Goal: Contribute content: Contribute content

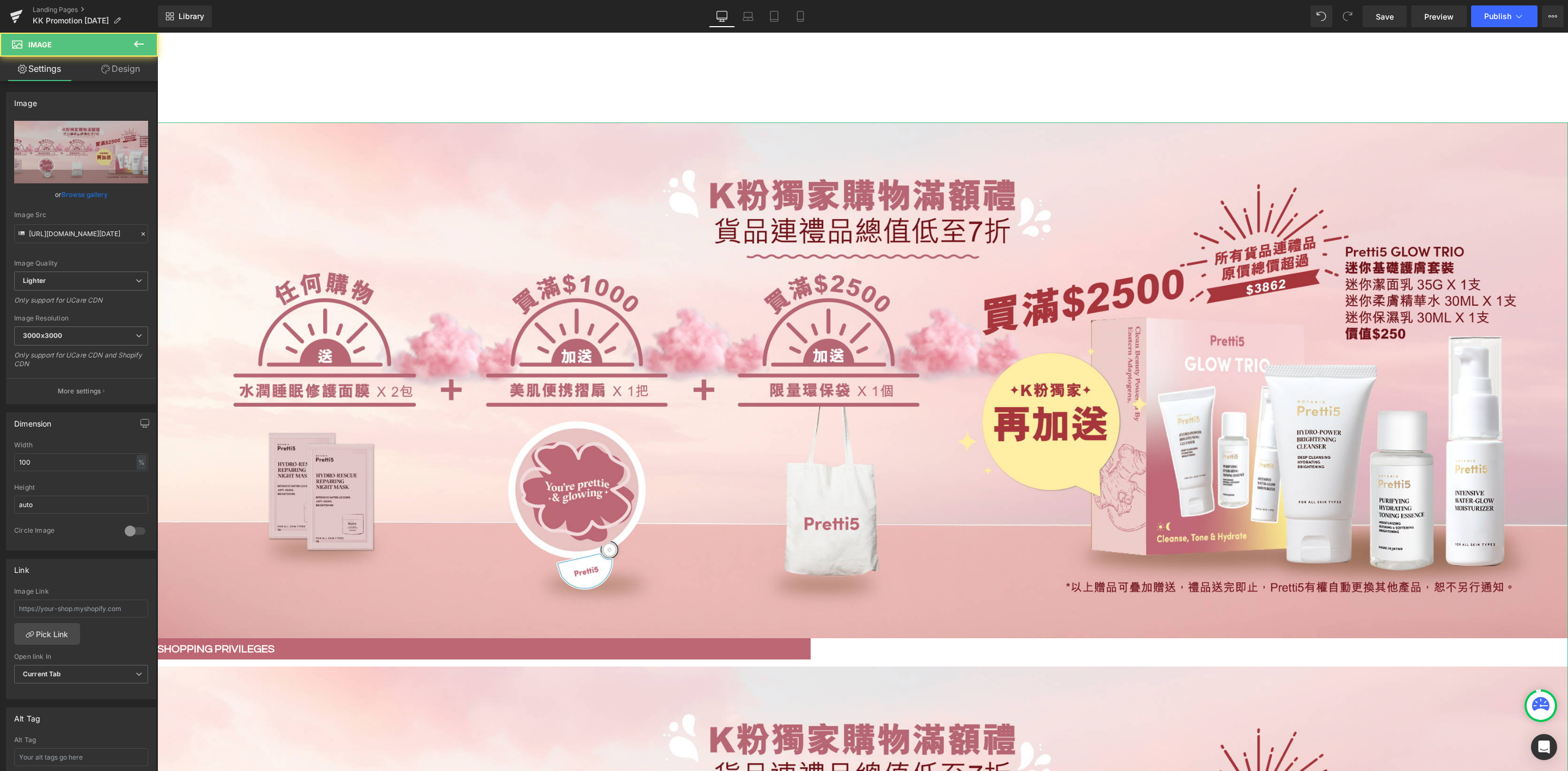
click at [90, 188] on link "Browse gallery" at bounding box center [85, 194] width 46 height 19
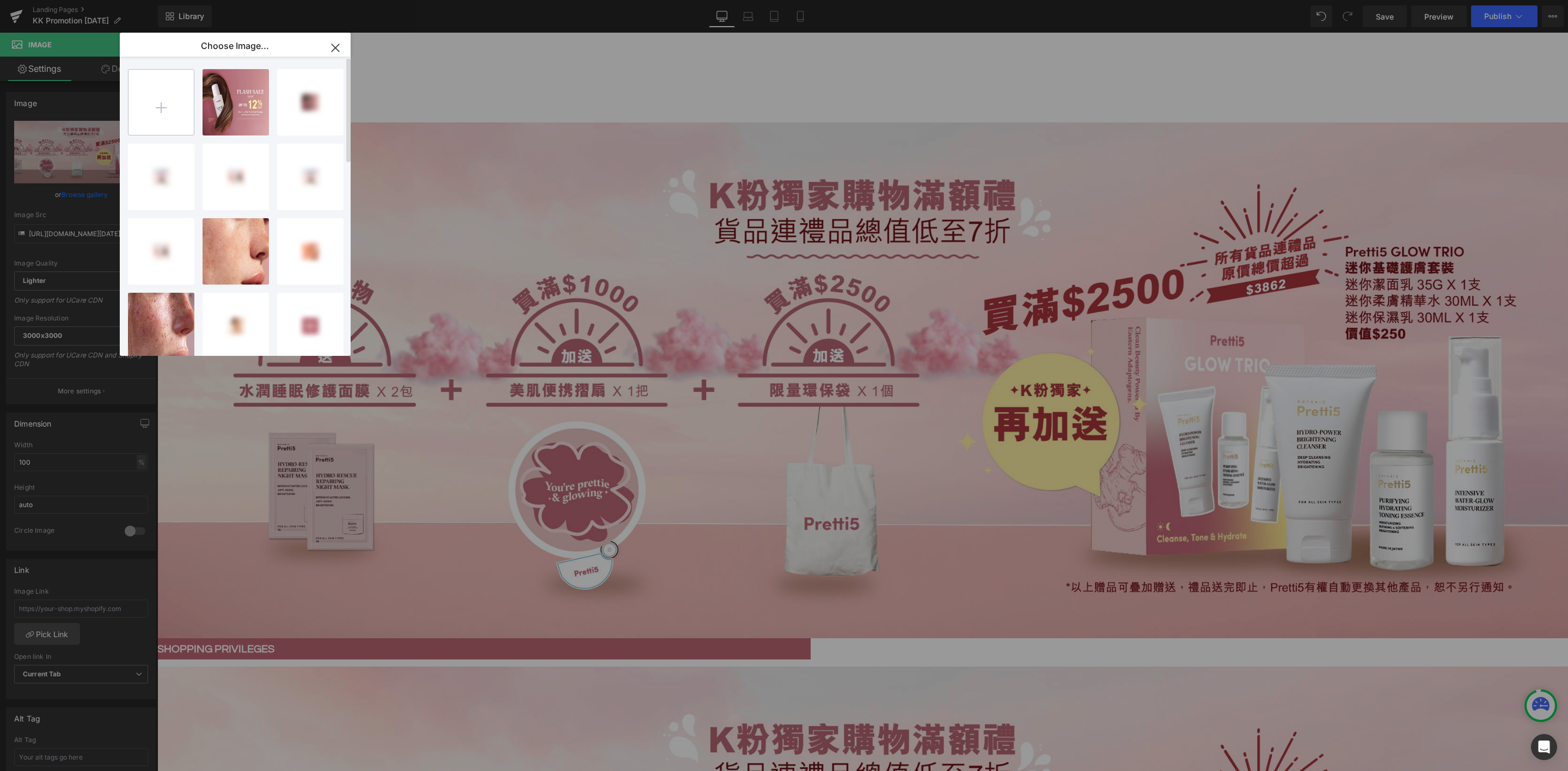
click at [162, 106] on input "file" at bounding box center [161, 102] width 65 height 65
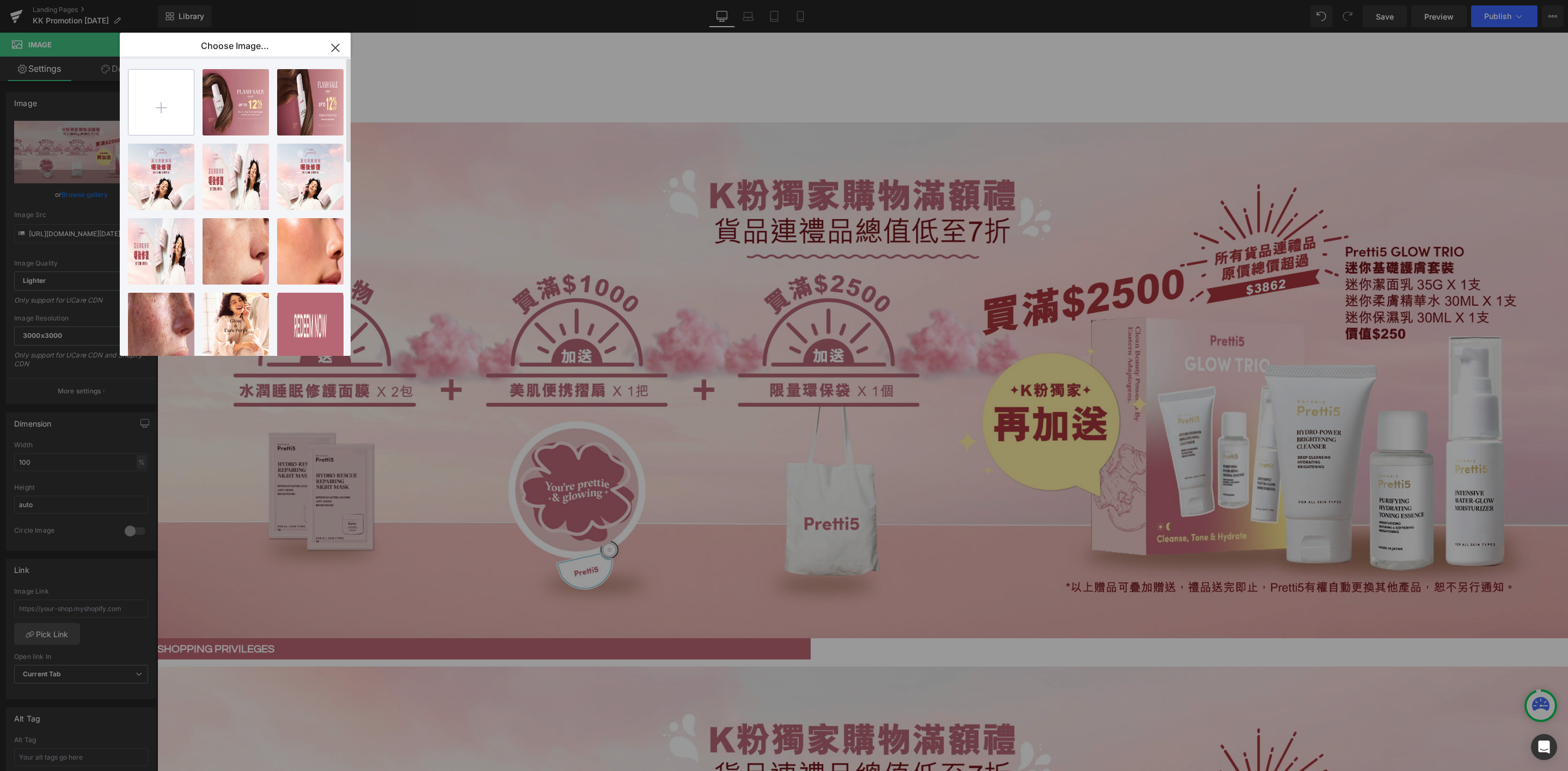
click at [170, 105] on input "file" at bounding box center [161, 102] width 65 height 65
type input "C:\fakepath\Hair Serum Restock KK promotion_202508_Website banner-min.jpg"
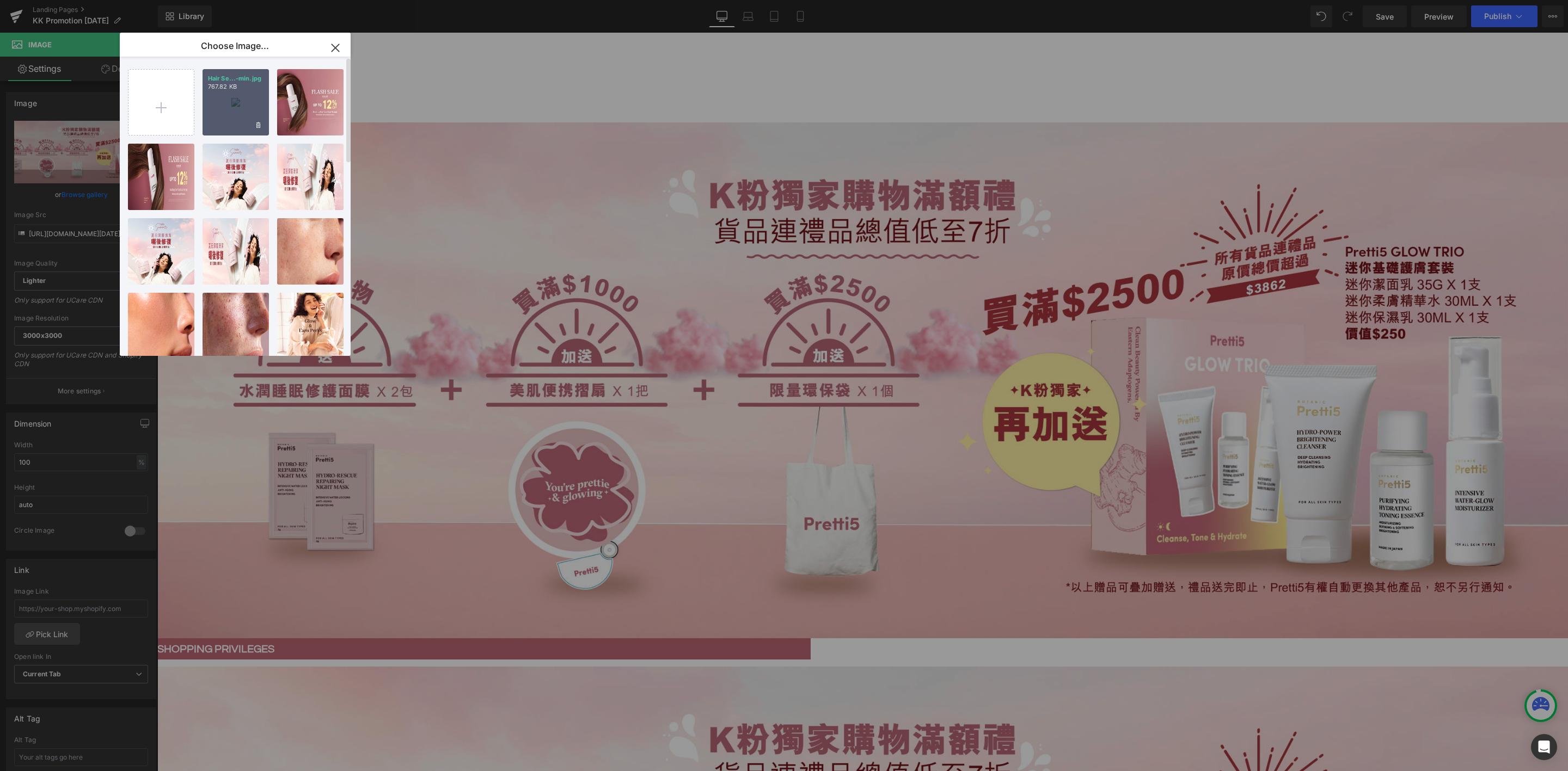
click at [240, 102] on div "Hair Se...-min.jpg 767.82 KB" at bounding box center [236, 102] width 66 height 66
type input "https://ucarecdn.com/fac062c4-607a-4a0f-9e39-0d9dd3f2dba4/-/format/auto/-/previ…"
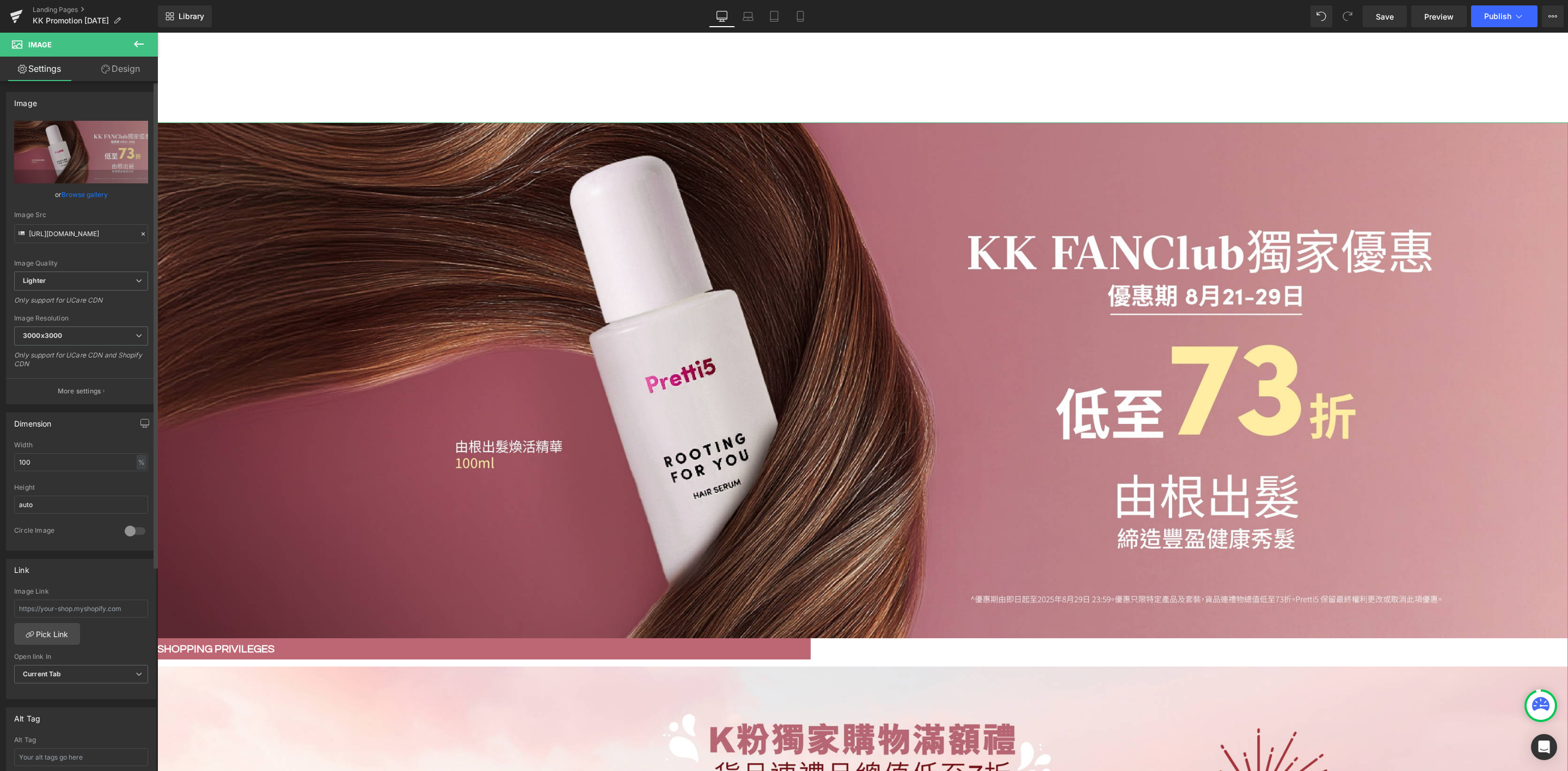
click at [86, 197] on link "Browse gallery" at bounding box center [85, 194] width 46 height 19
click at [799, 13] on icon at bounding box center [800, 16] width 11 height 11
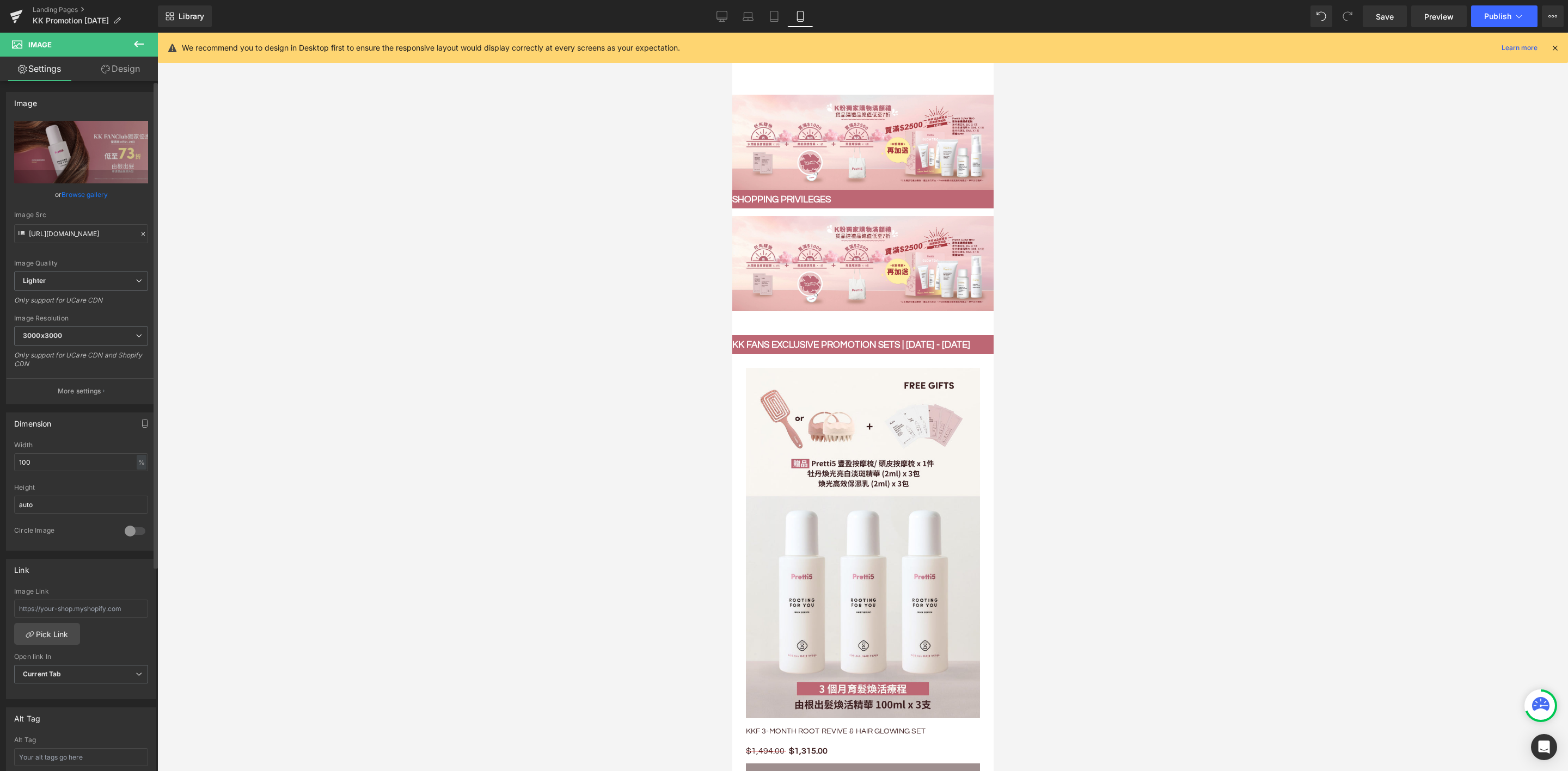
click at [74, 195] on link "Browse gallery" at bounding box center [85, 194] width 46 height 19
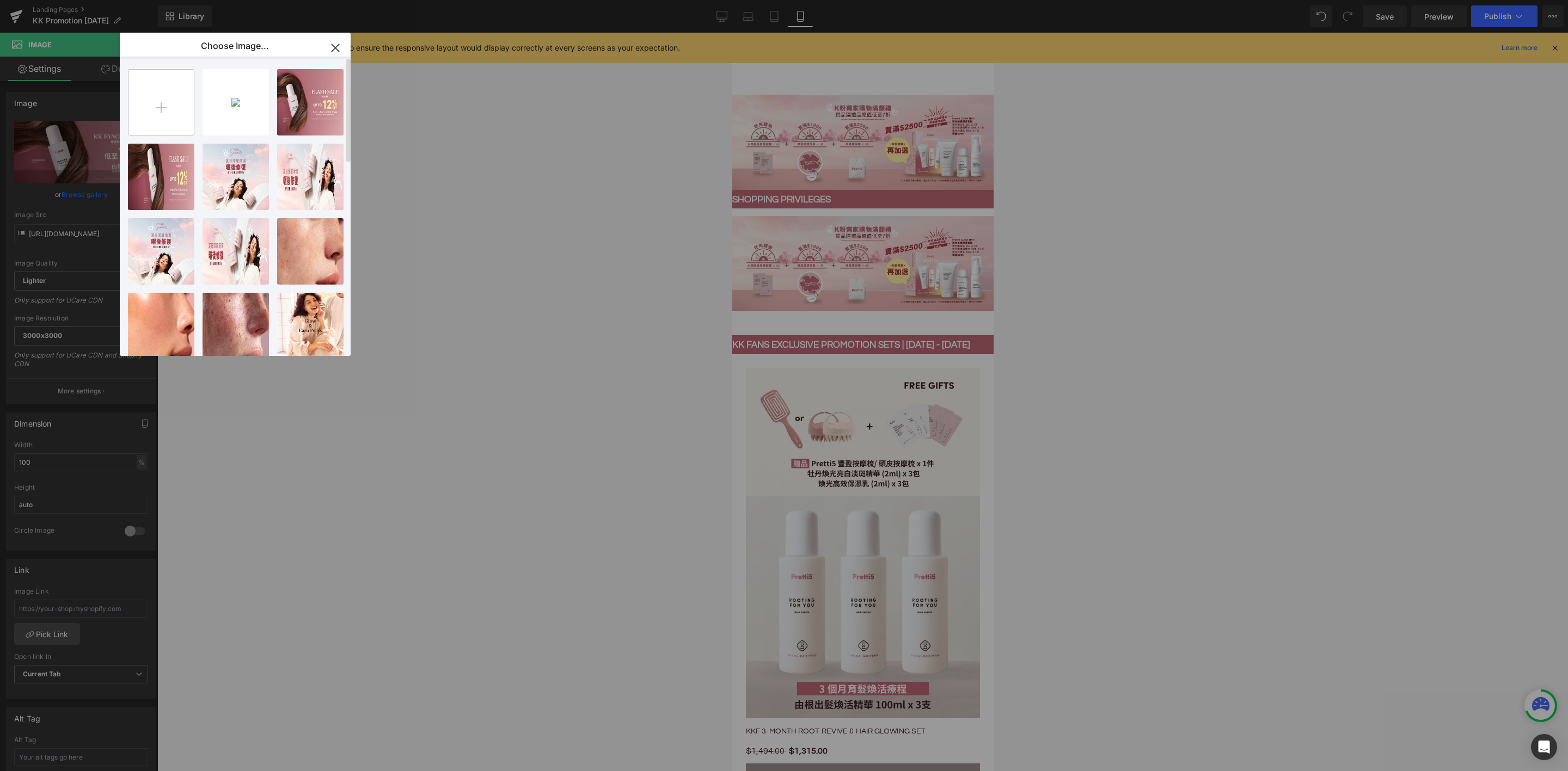
click at [162, 113] on input "file" at bounding box center [161, 102] width 65 height 65
type input "C:\fakepath\Hair Serum Restock KK promotion_202508_Mobile-min.jpg"
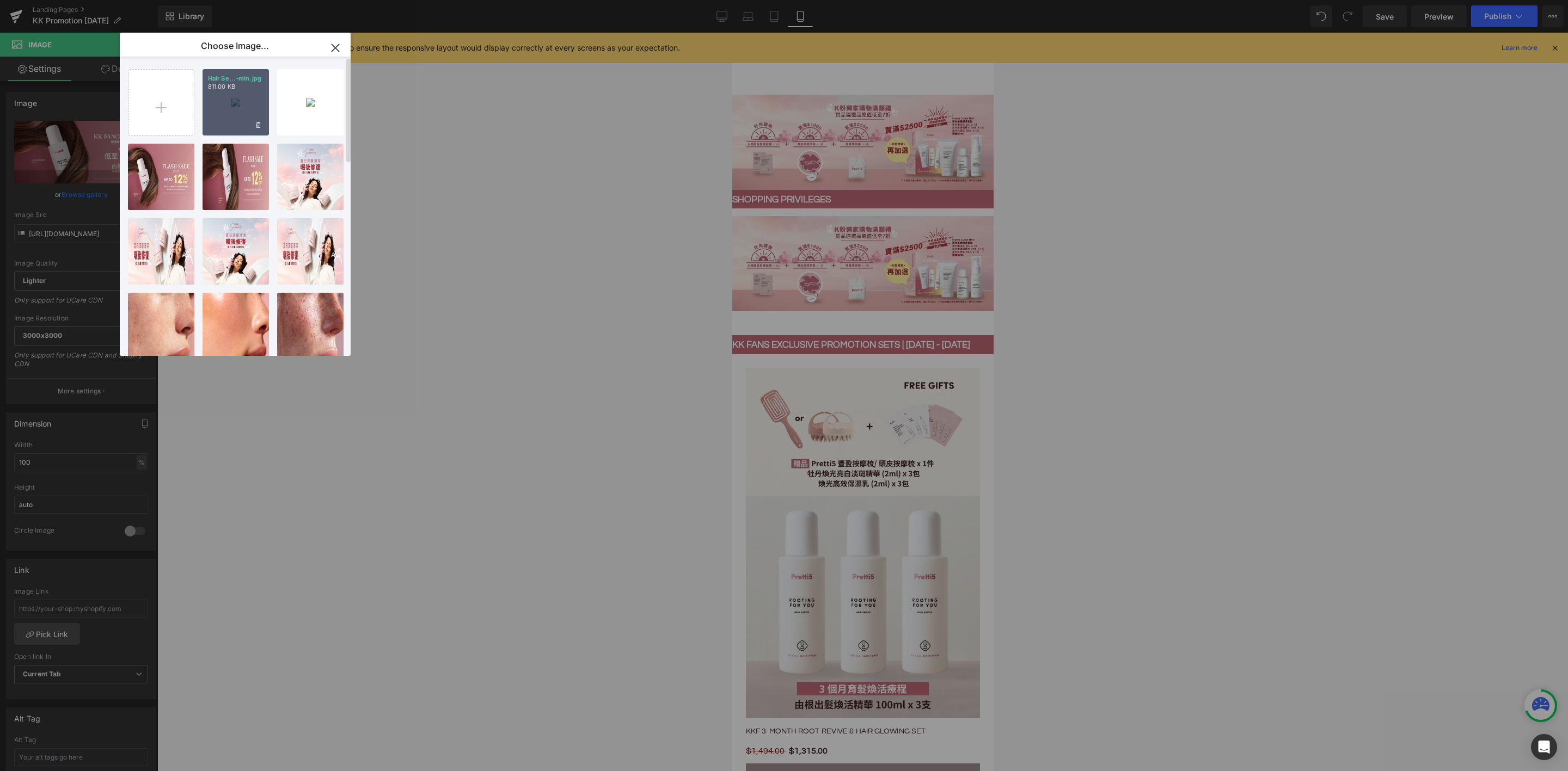
click at [251, 108] on div "Hair Se...-min.jpg 811.00 KB" at bounding box center [236, 102] width 66 height 66
type input "https://ucarecdn.com/231be9b9-bdbf-4cd2-bc63-81f53087e5ab/-/format/auto/-/previ…"
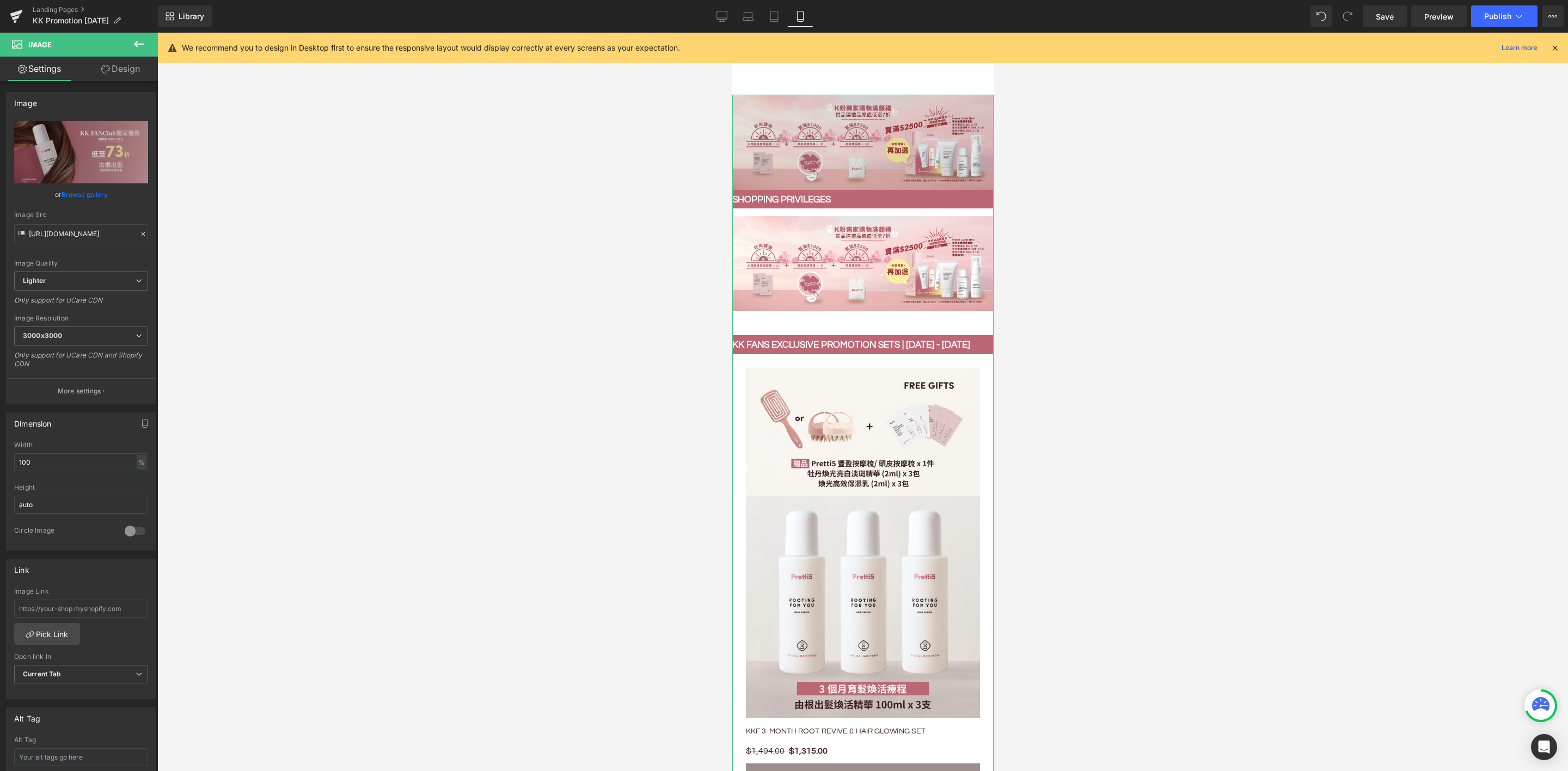
click at [785, 136] on img at bounding box center [862, 142] width 261 height 96
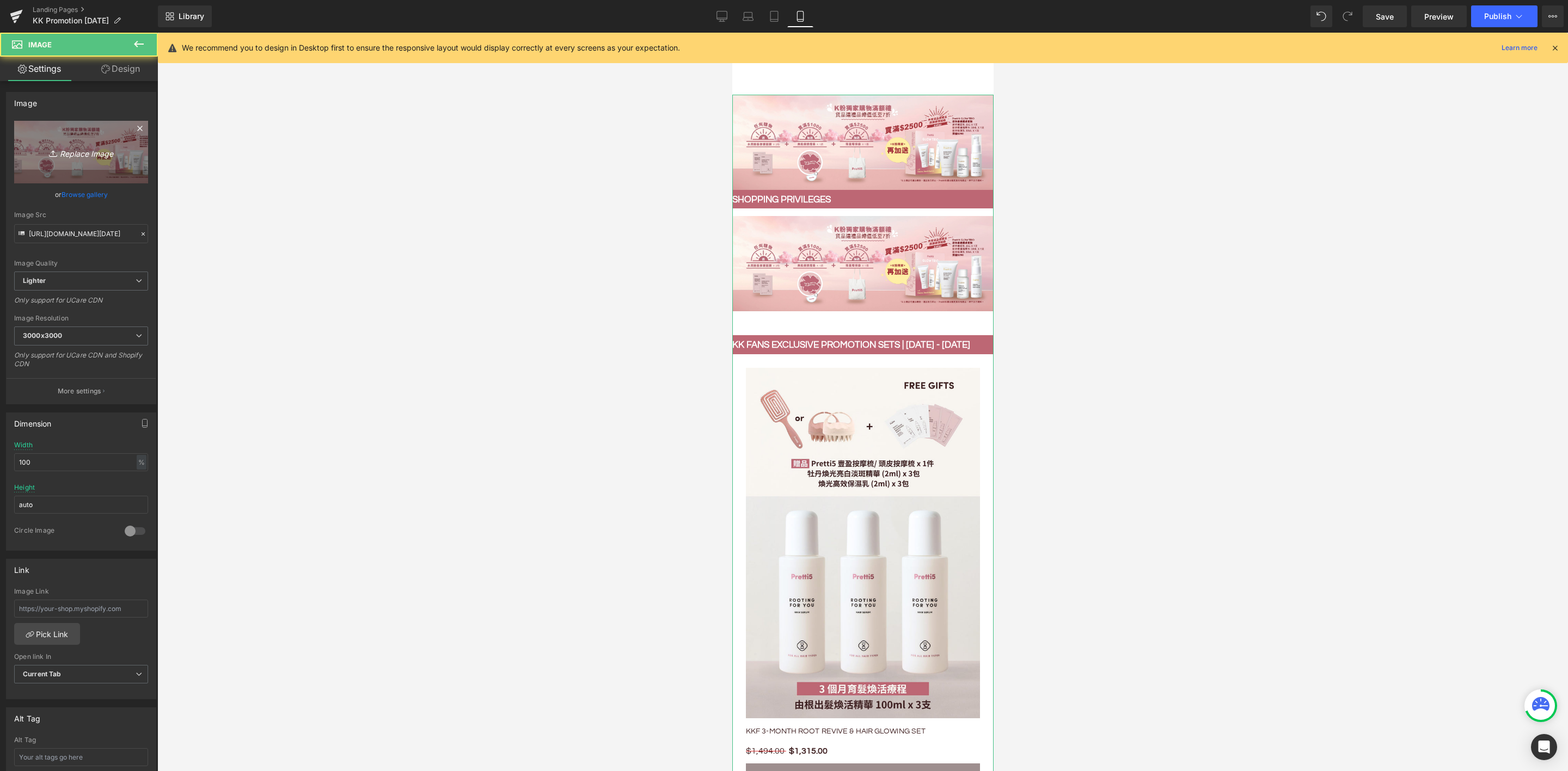
click at [92, 150] on icon "Replace Image" at bounding box center [81, 152] width 87 height 13
type input "C:\fakepath\Hair Serum Restock KK promotion_202508_Mobile-min.jpg"
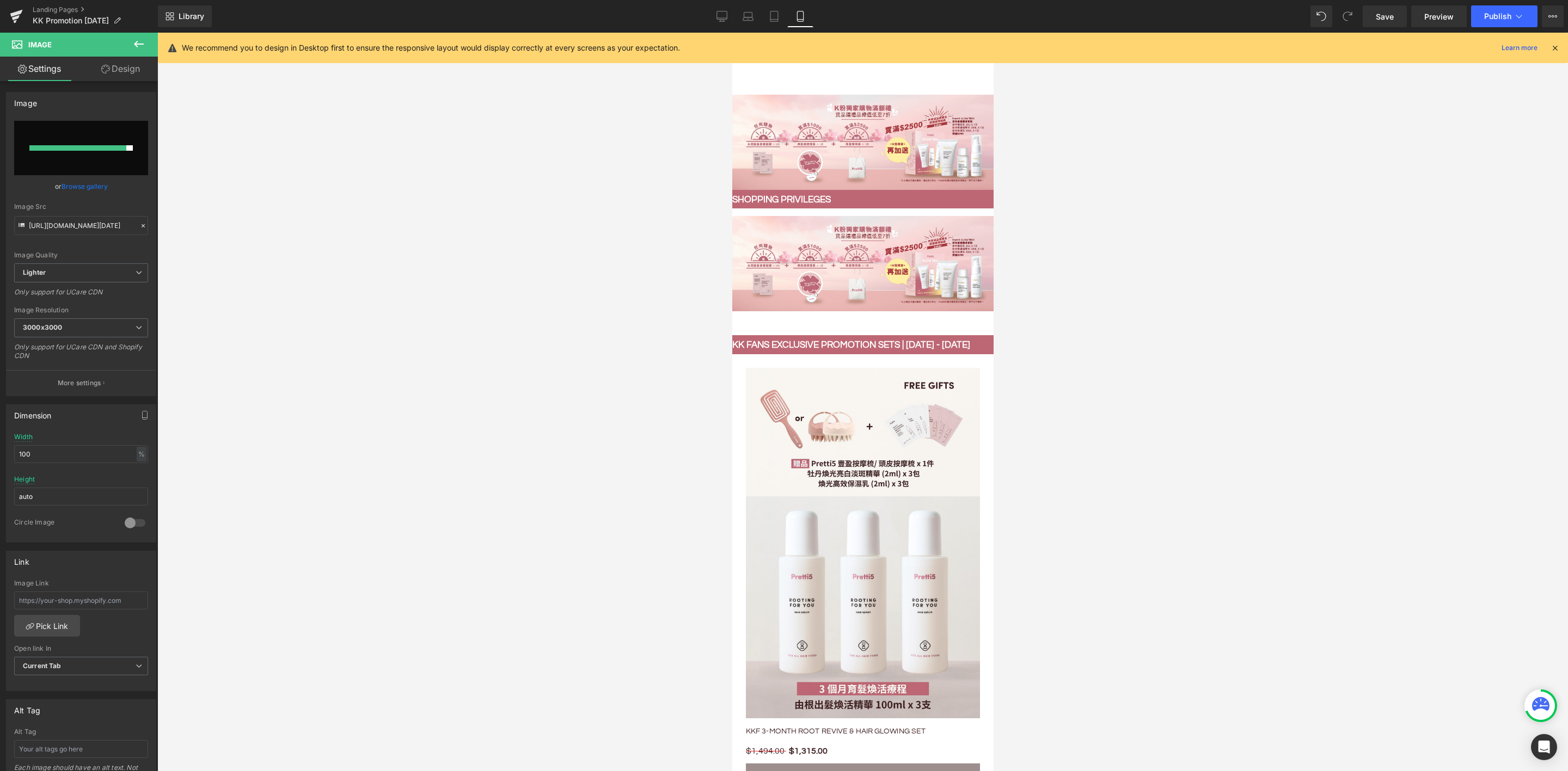
type input "https://ucarecdn.com/e5ad8183-b44f-4b98-a1a4-2865d53b240b/-/format/auto/-/previ…"
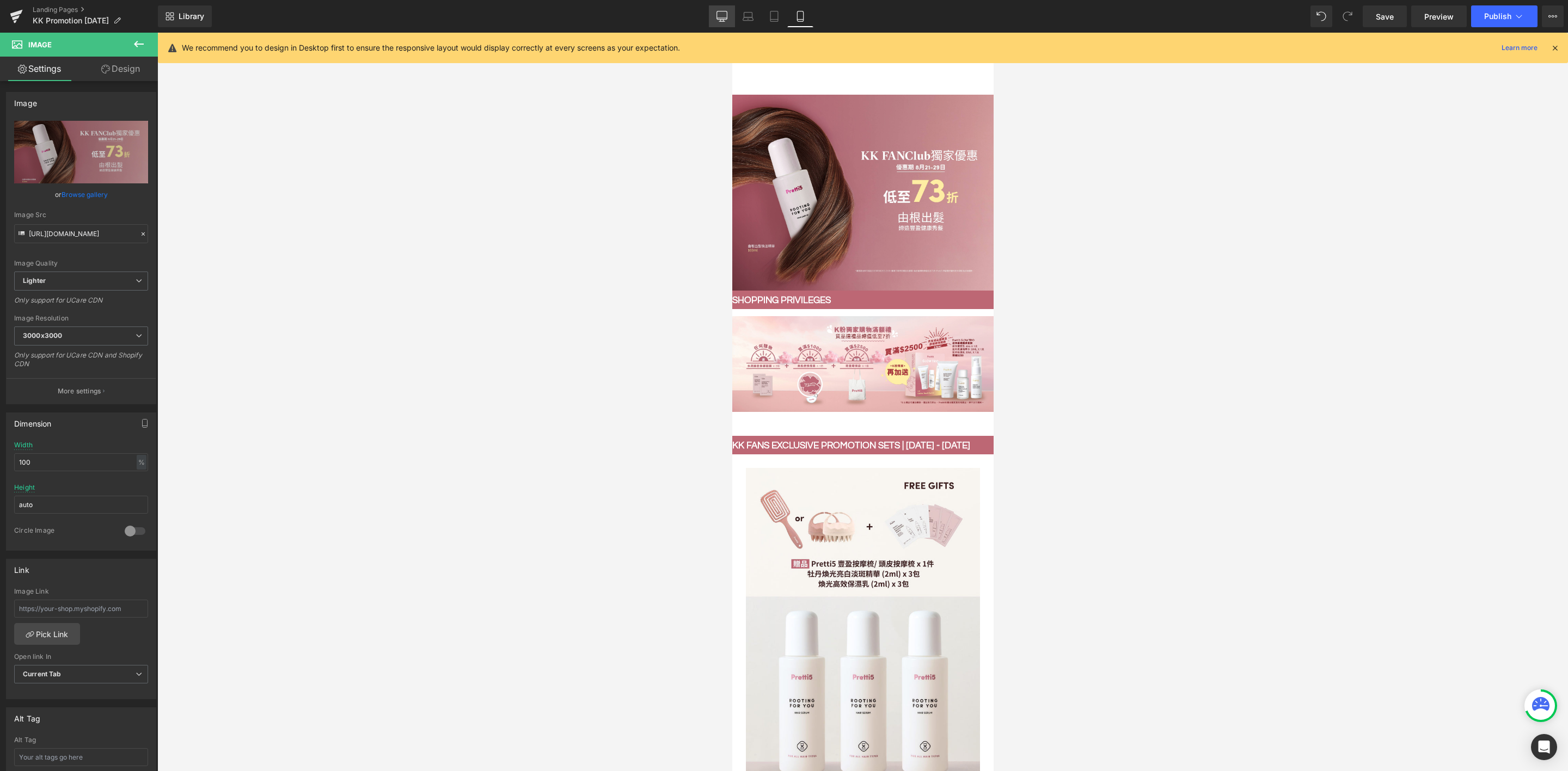
click at [726, 15] on icon at bounding box center [722, 16] width 11 height 11
type input "auto"
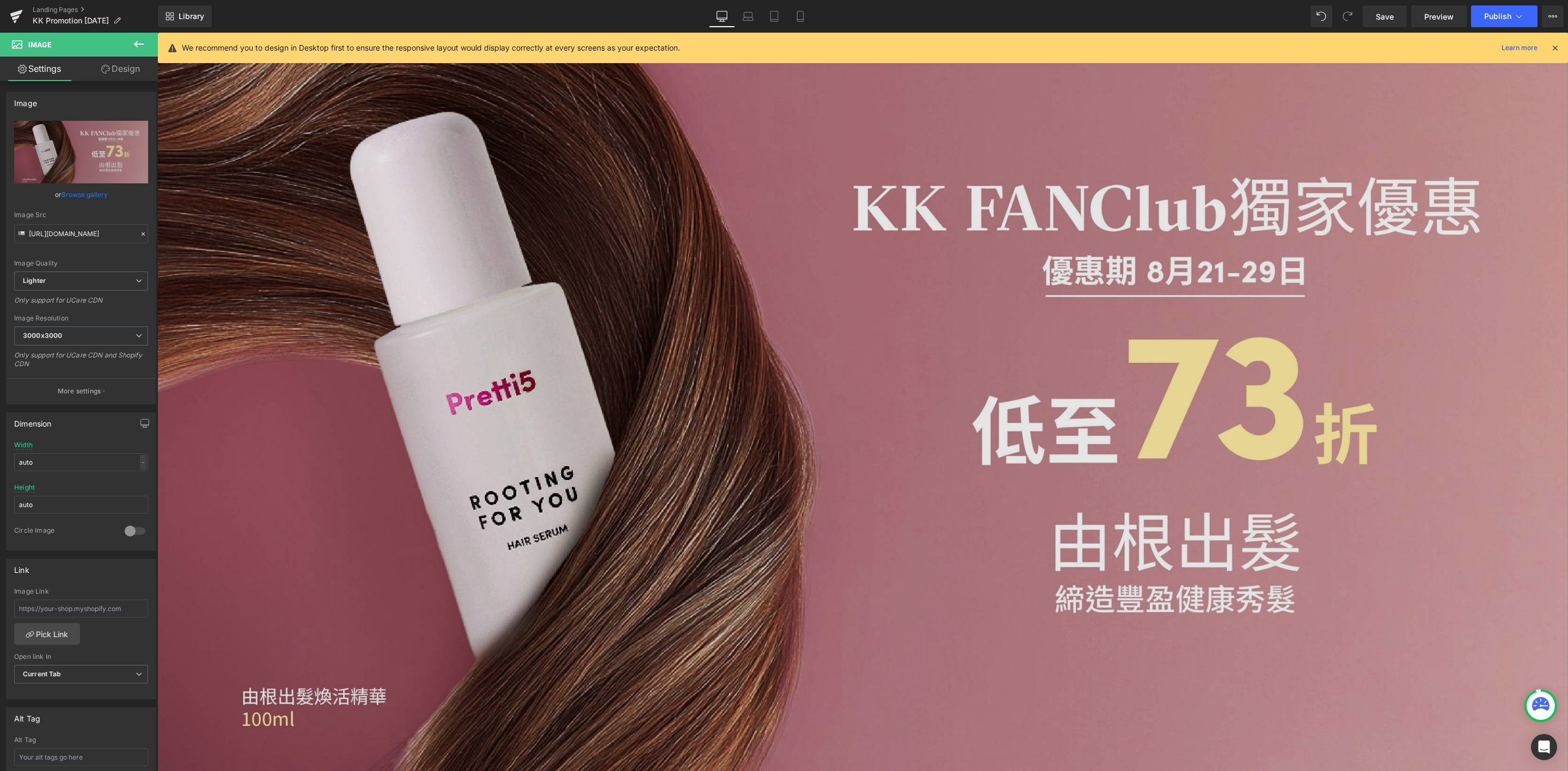
scroll to position [163, 0]
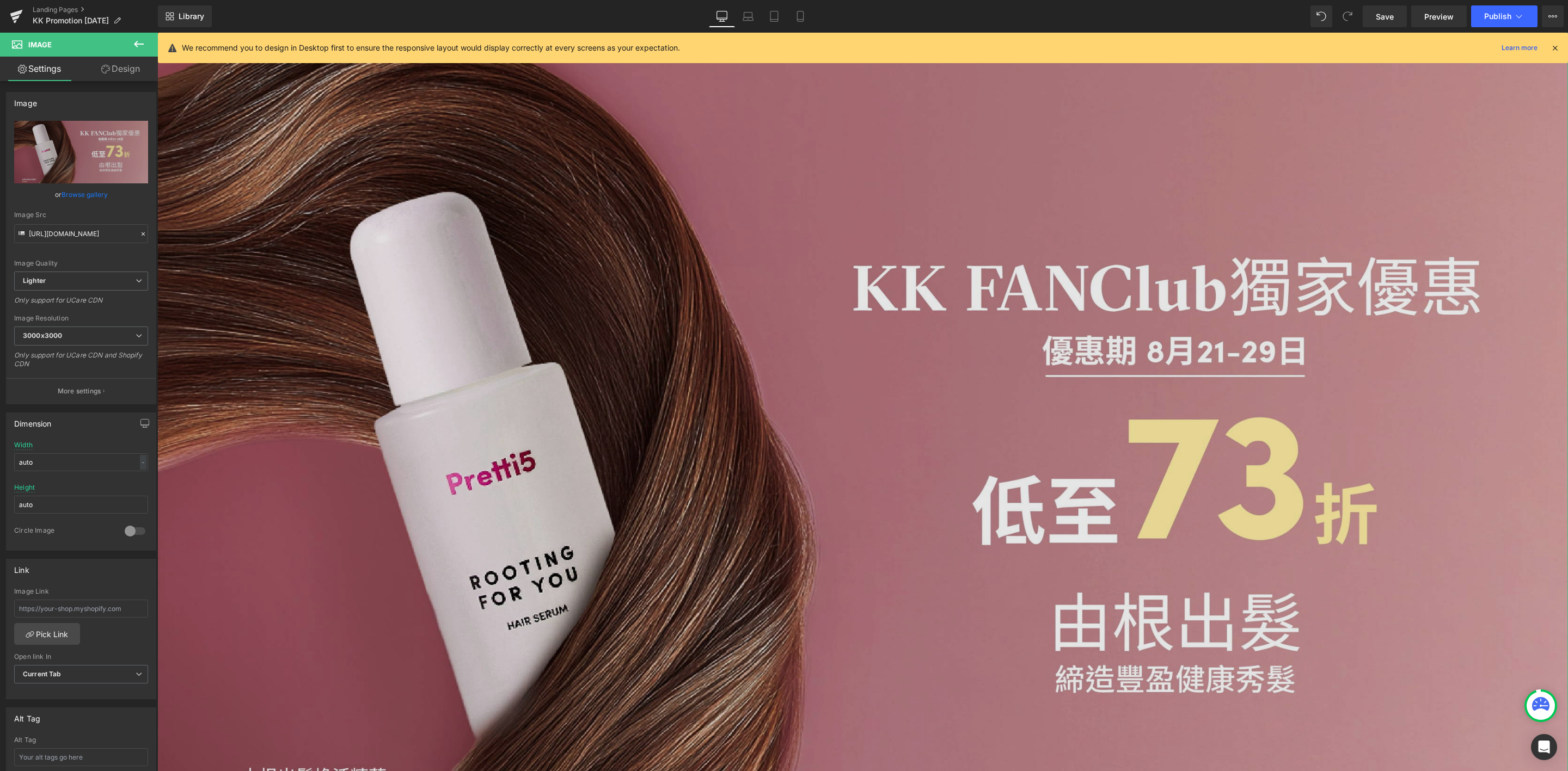
click at [897, 369] on img at bounding box center [863, 488] width 1411 height 1058
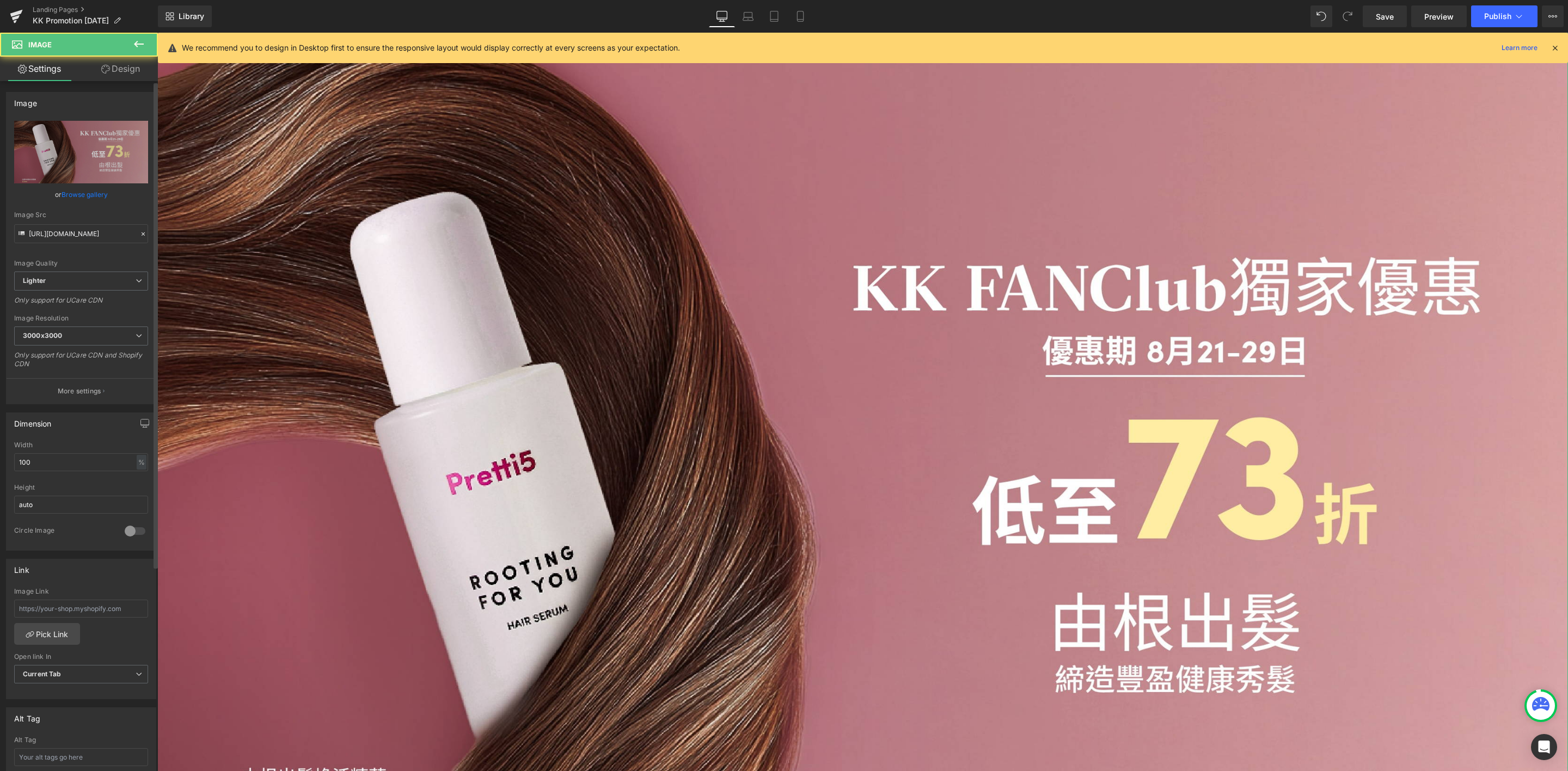
click at [83, 193] on link "Browse gallery" at bounding box center [85, 194] width 46 height 19
click at [727, 17] on icon at bounding box center [722, 15] width 10 height 8
click at [797, 13] on icon at bounding box center [800, 16] width 11 height 11
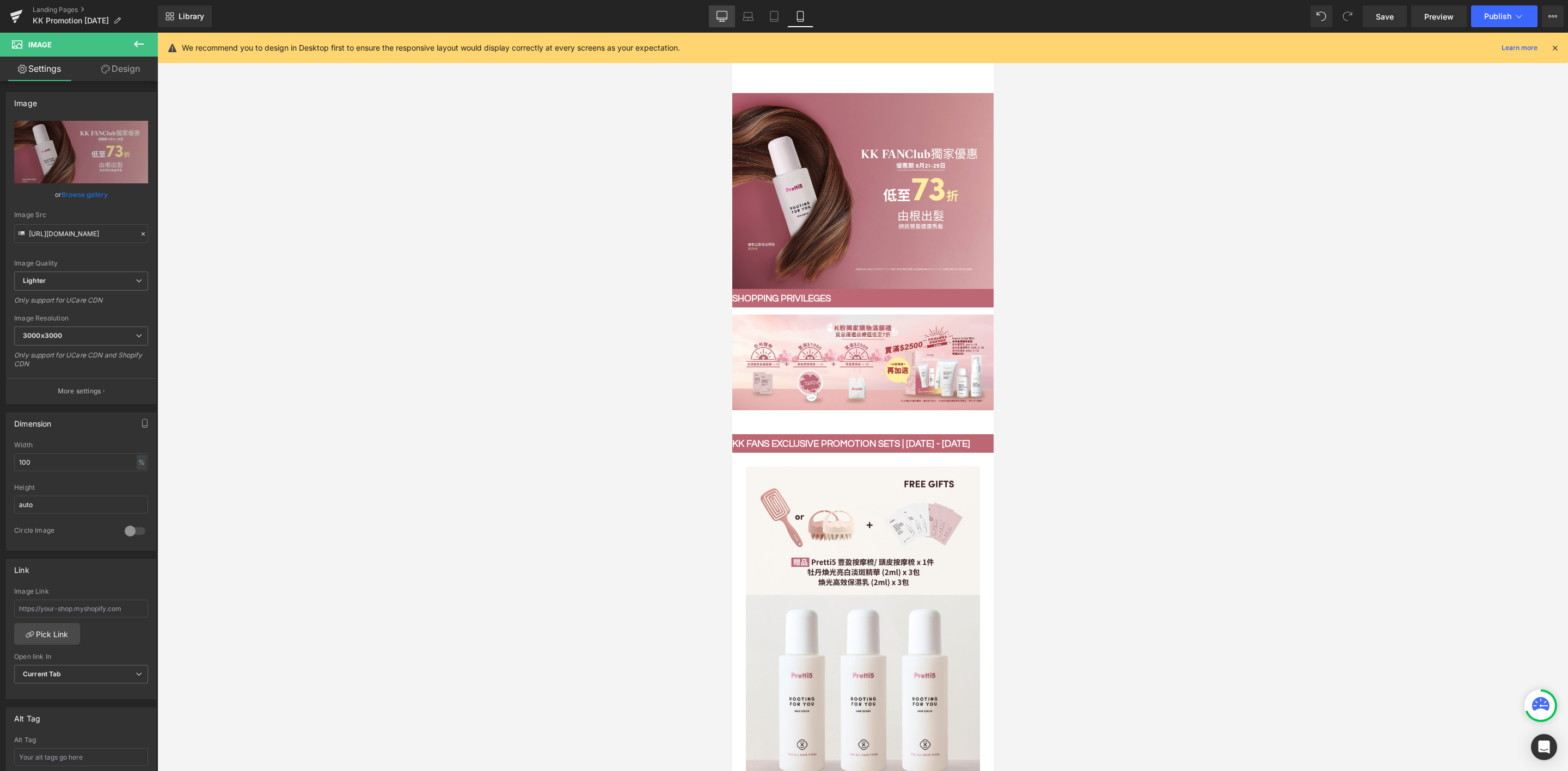
scroll to position [0, 0]
click at [715, 15] on link "Desktop" at bounding box center [722, 16] width 26 height 22
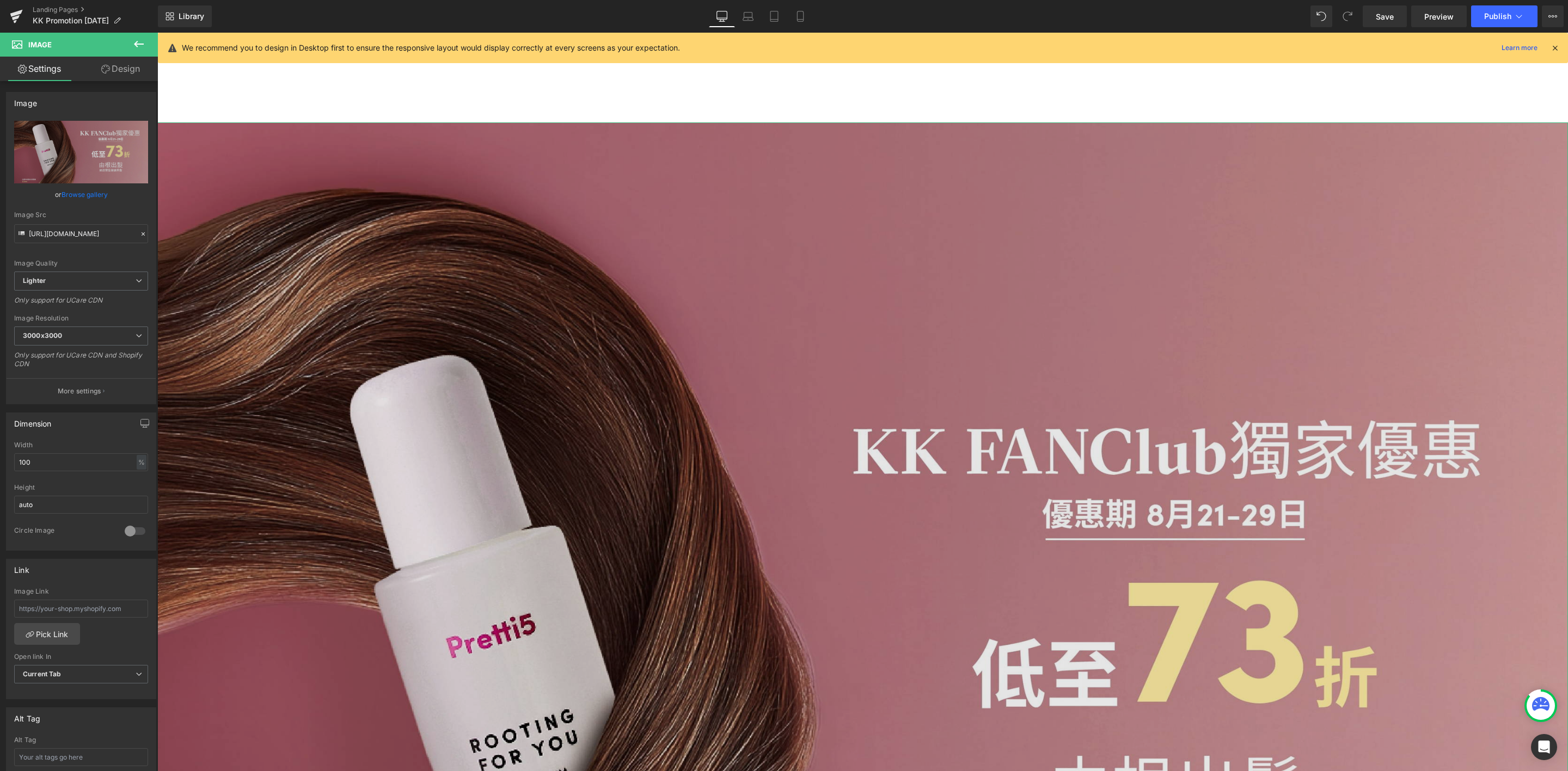
click at [847, 384] on img at bounding box center [863, 651] width 1411 height 1058
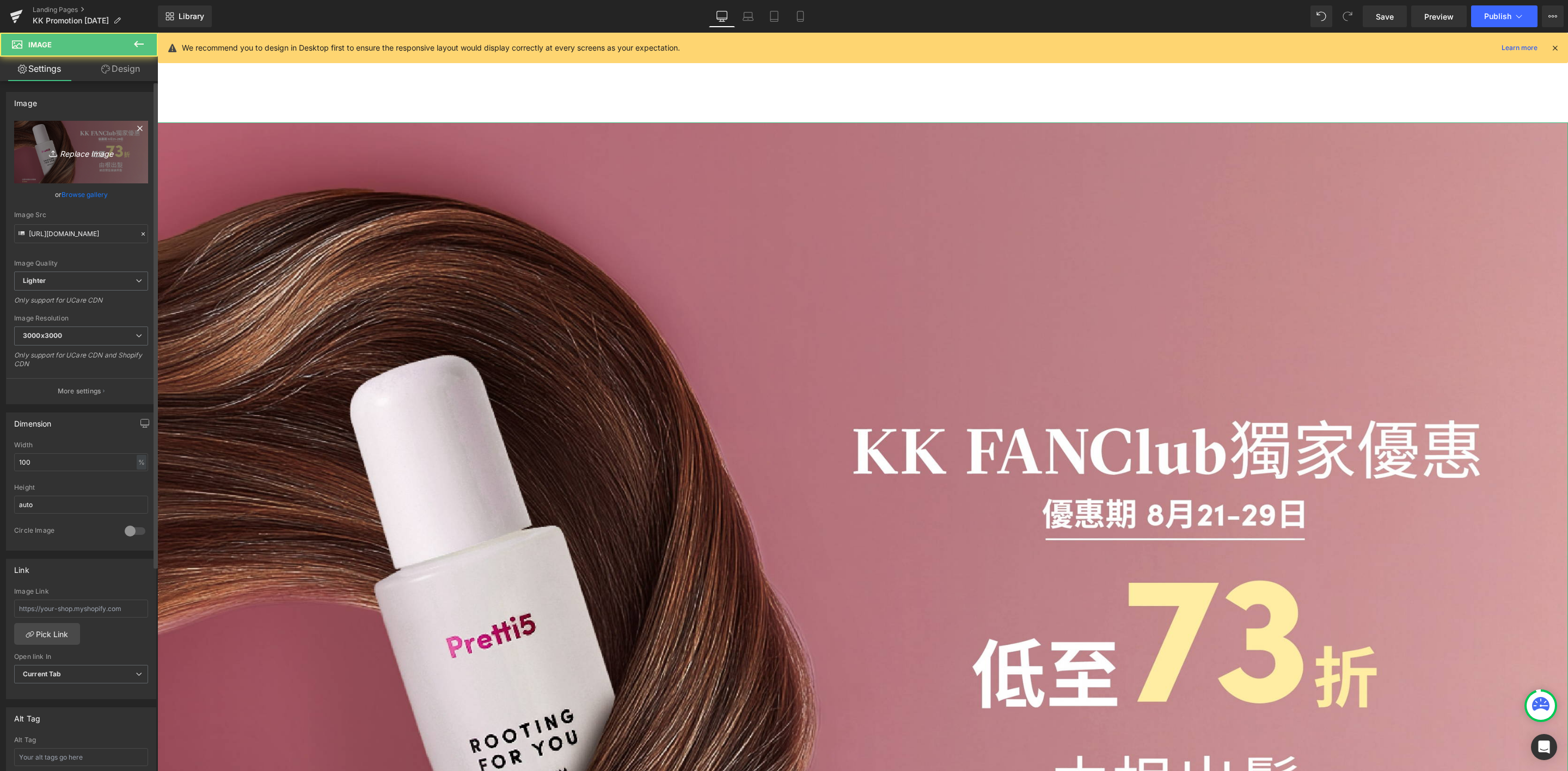
click at [94, 173] on link "Replace Image" at bounding box center [81, 152] width 134 height 63
type input "C:\fakepath\Hair Serum Restock KK promotion_202508_Website banner-min.jpg"
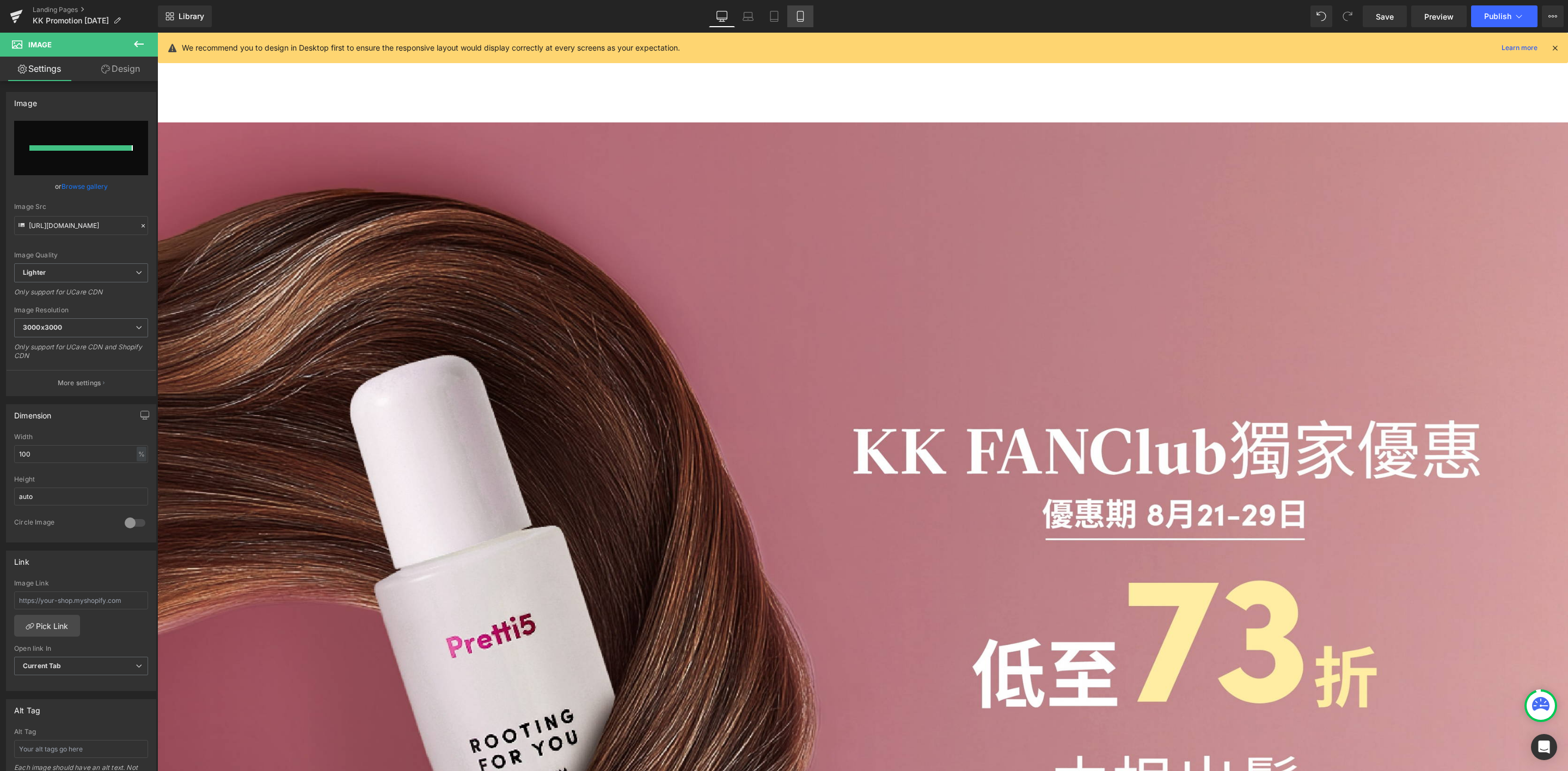
type input "https://ucarecdn.com/0de99a22-365c-4ef3-88b3-407750e7e8c9/-/format/auto/-/previ…"
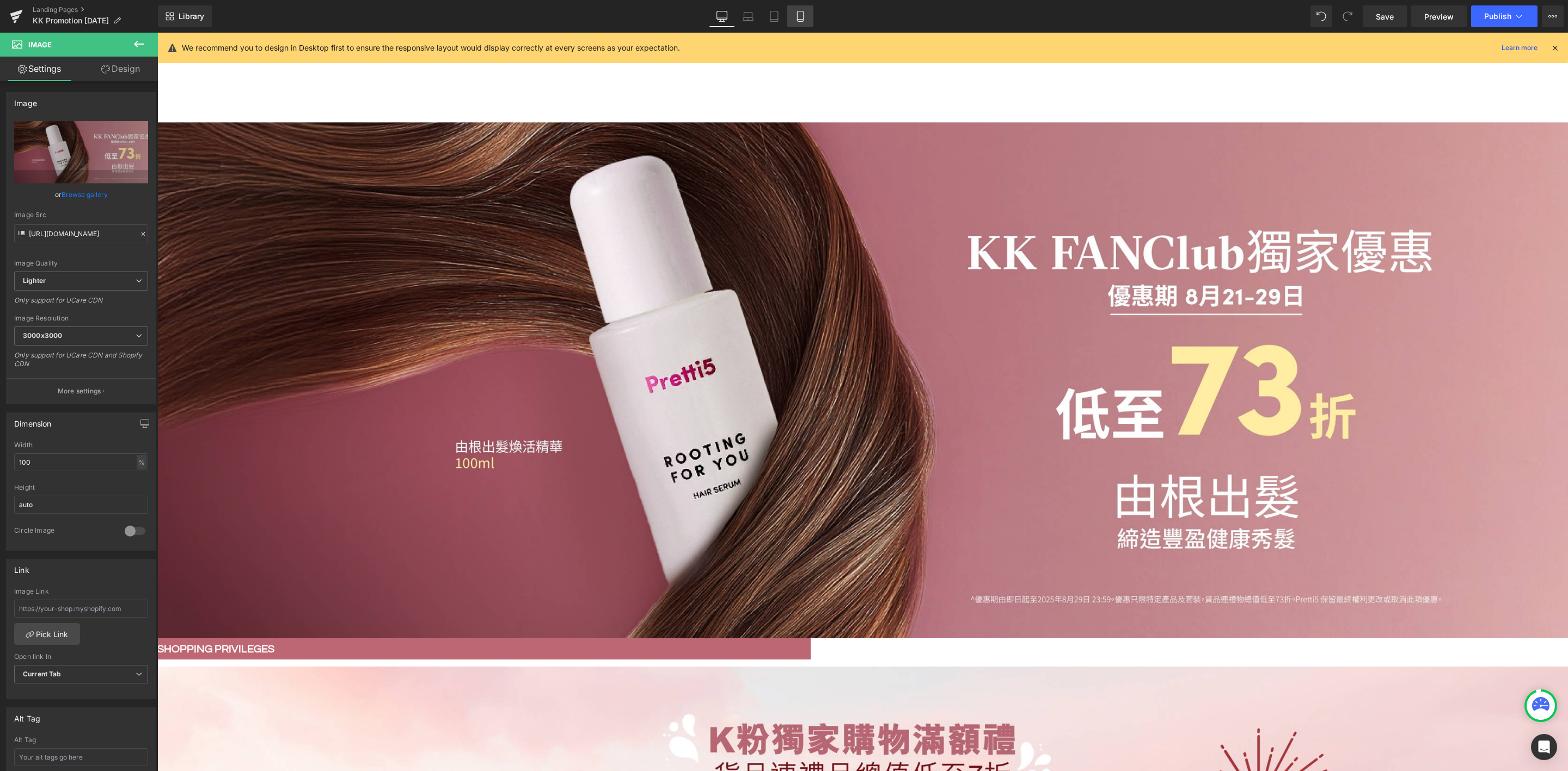
click at [796, 13] on icon at bounding box center [800, 16] width 11 height 11
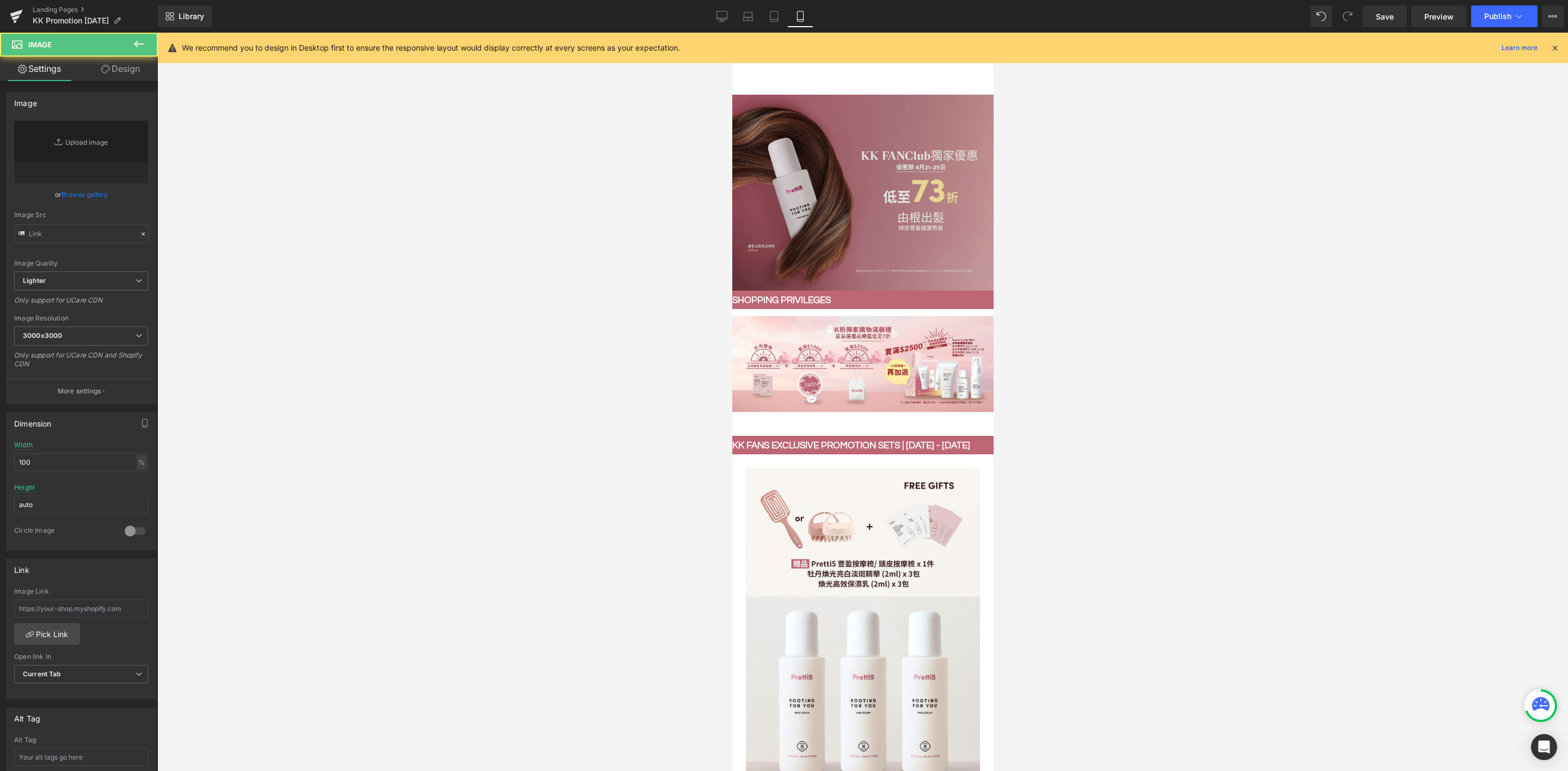
type input "https://ucarecdn.com/e5ad8183-b44f-4b98-a1a4-2865d53b240b/-/format/auto/-/previ…"
click at [805, 142] on img at bounding box center [862, 193] width 261 height 196
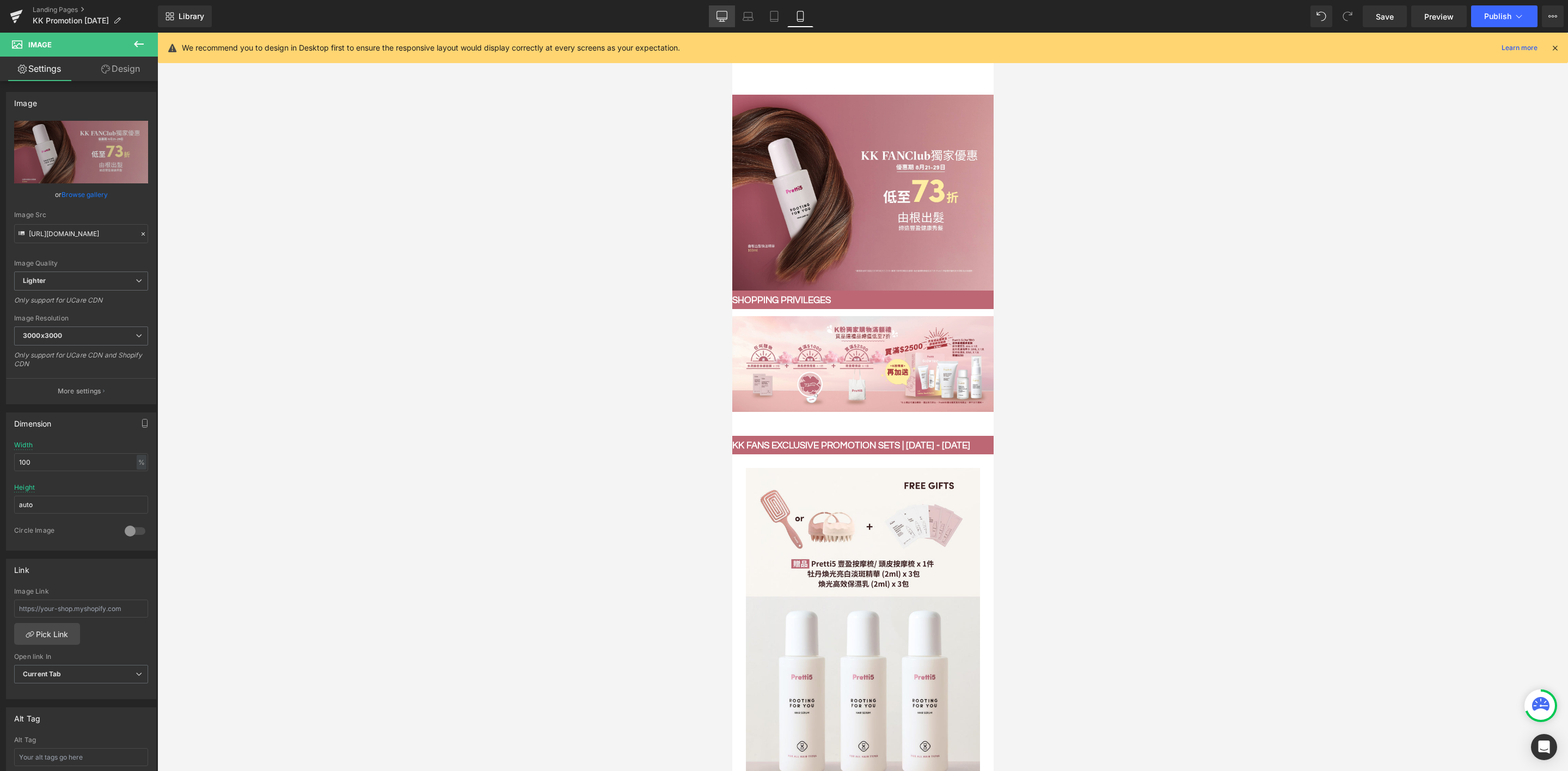
click at [719, 10] on link "Desktop" at bounding box center [722, 16] width 26 height 22
type input "auto"
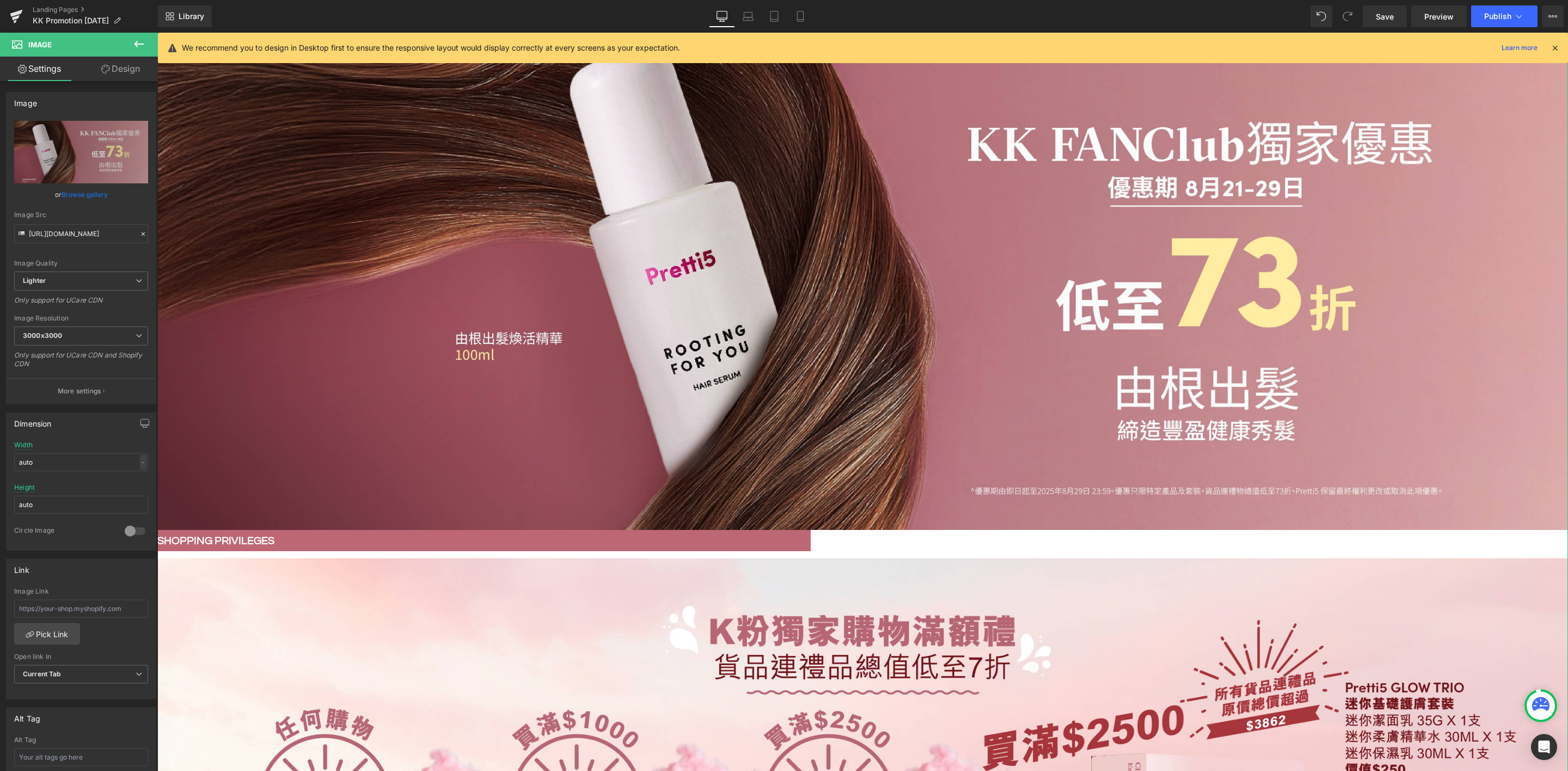
scroll to position [245, 0]
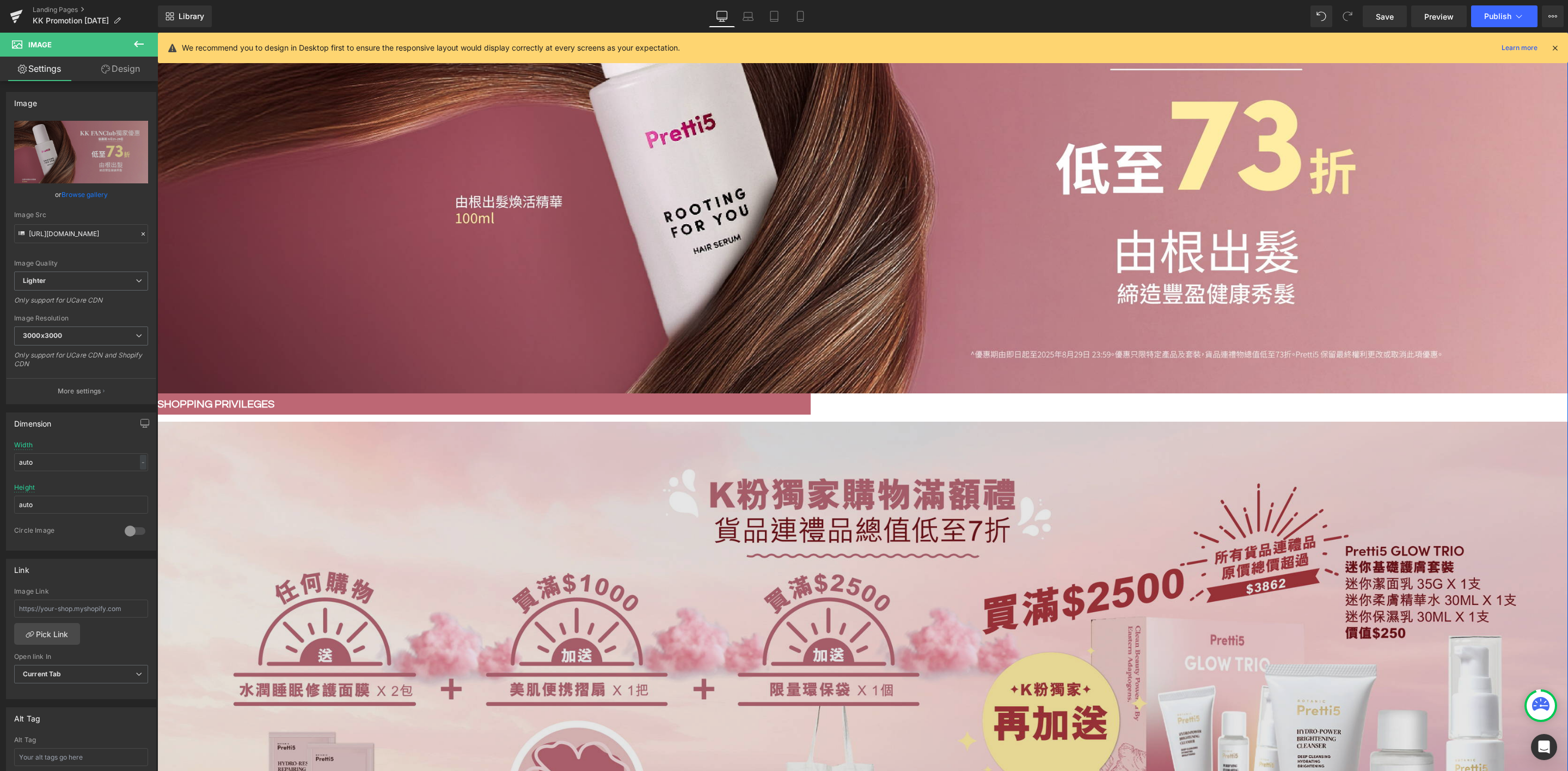
click at [880, 524] on img at bounding box center [863, 679] width 1411 height 515
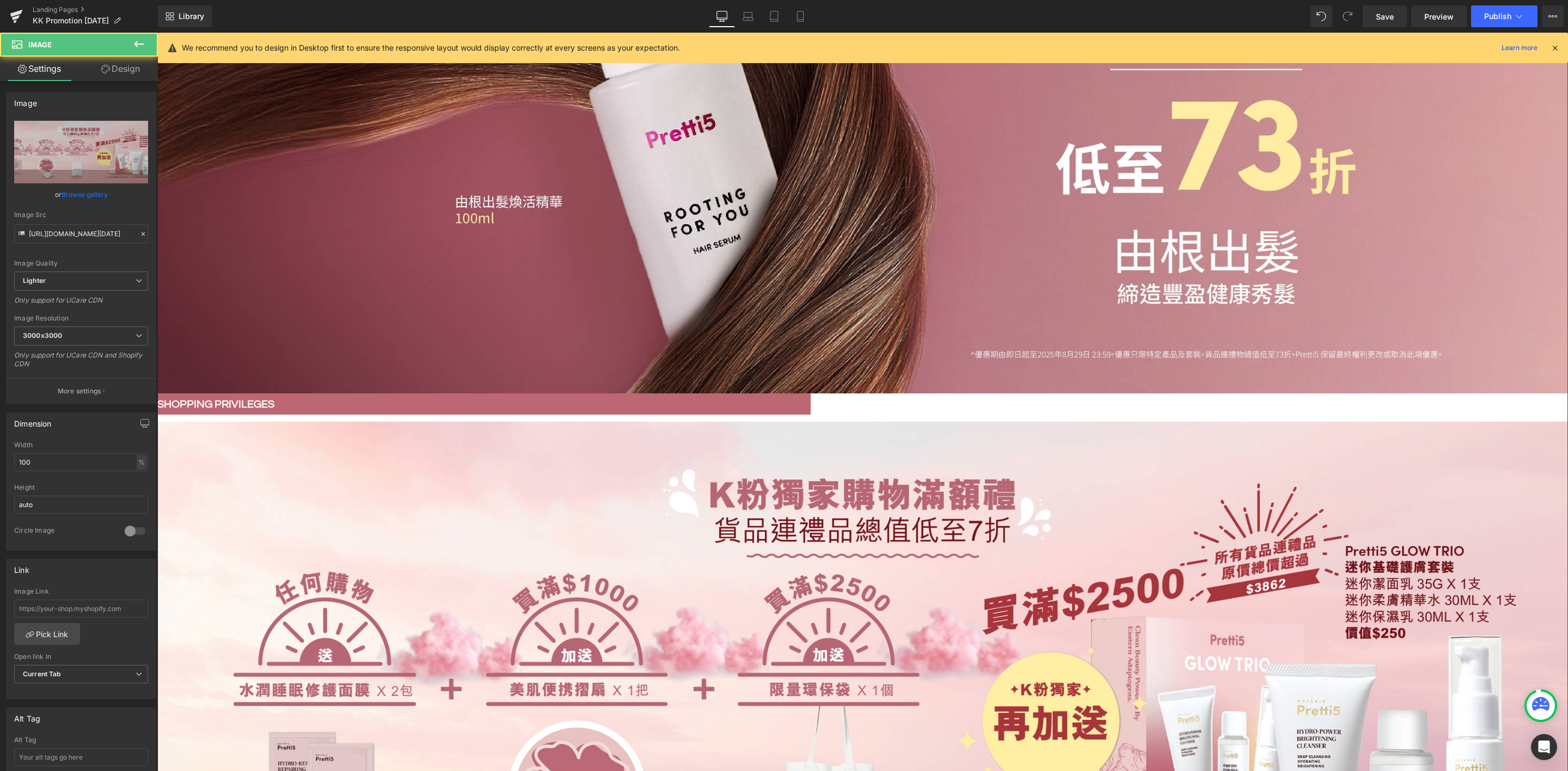
click at [74, 180] on link "Replace Image" at bounding box center [81, 152] width 134 height 63
type input "C:\fakepath\Hair Serum Restock KK promotion_202508_Upsell banner.jpg"
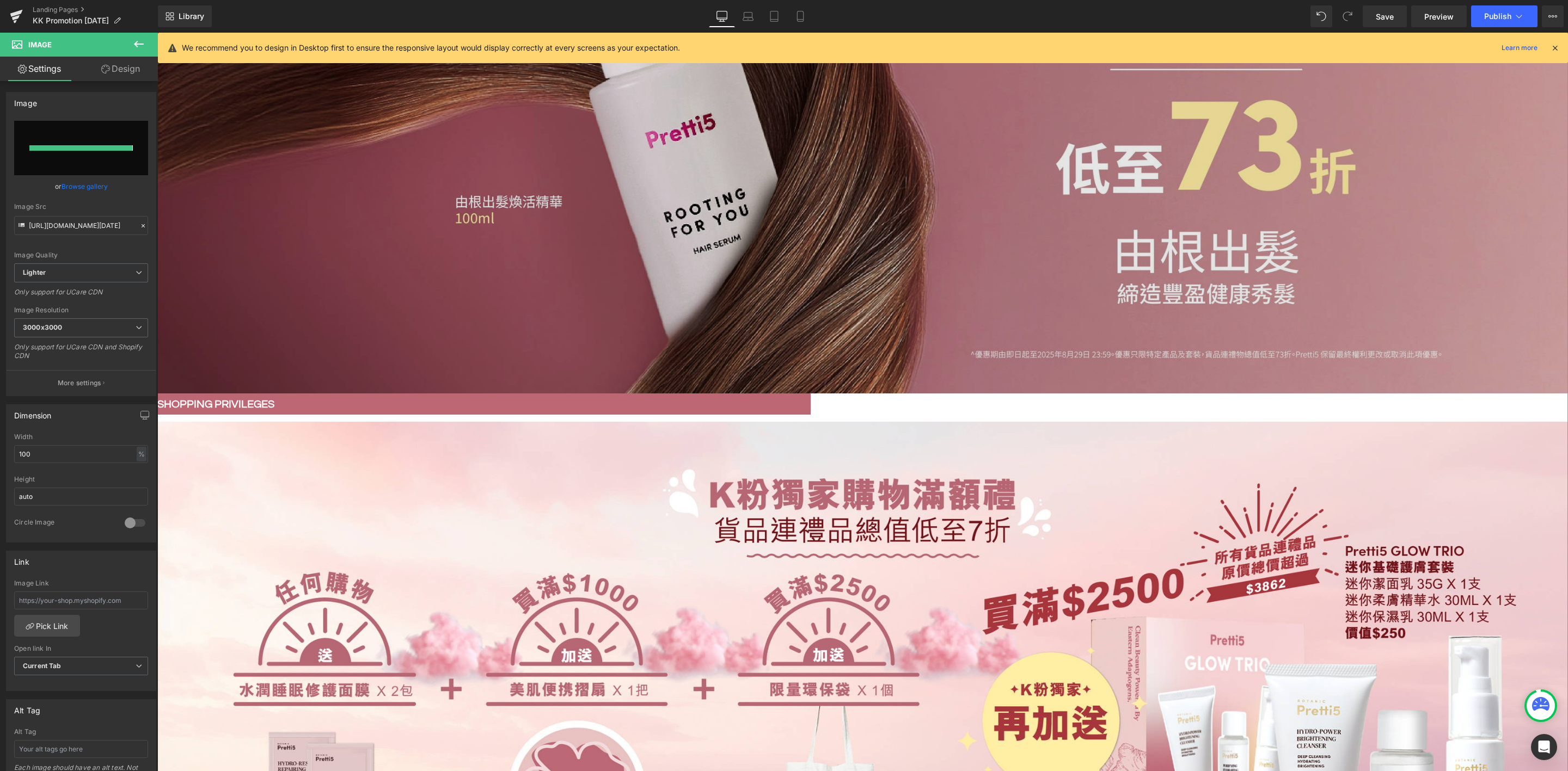
type input "https://ucarecdn.com/c1754f74-dd1d-4a03-baf7-feb4286a7a38/-/format/auto/-/previ…"
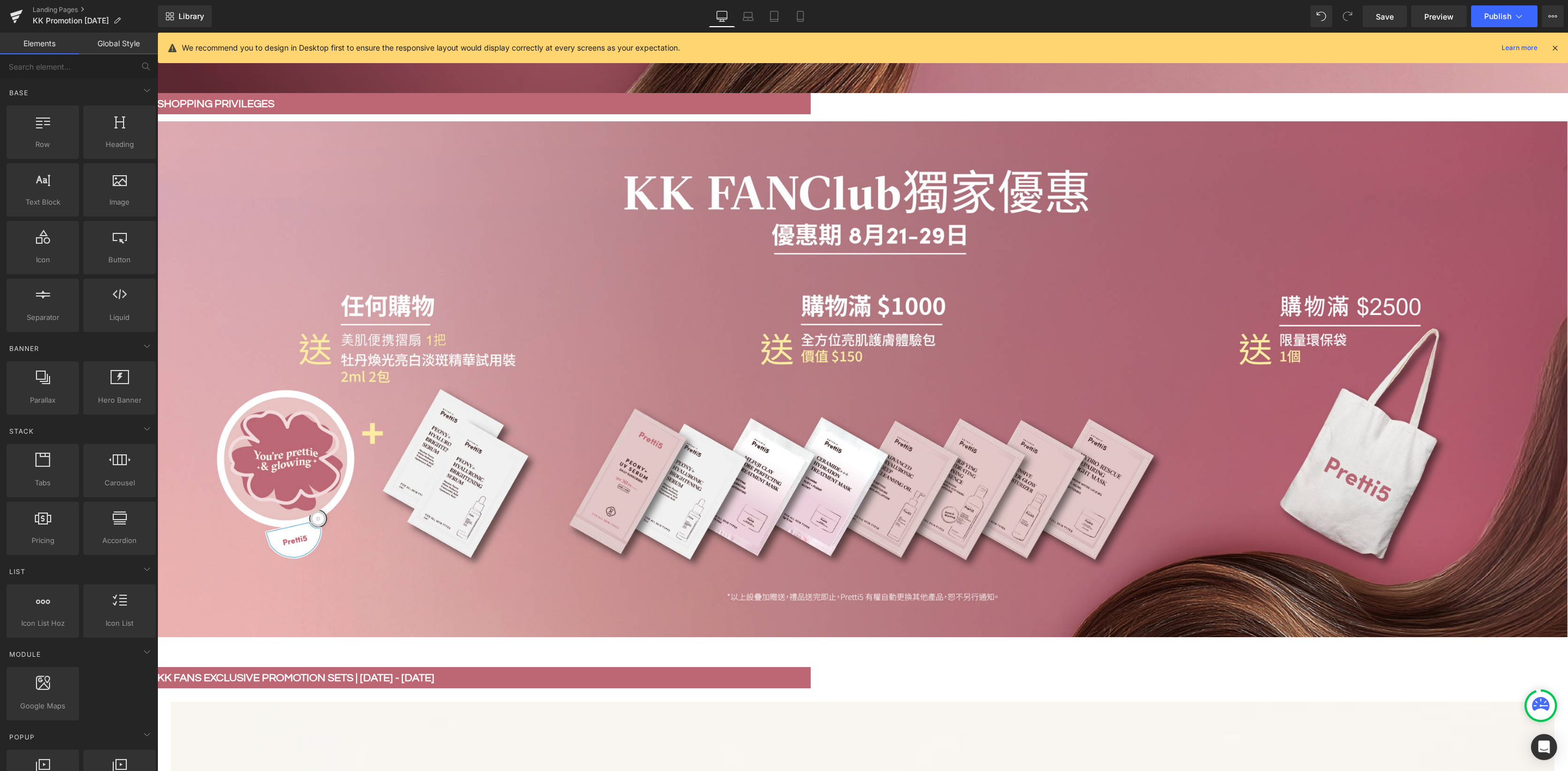
scroll to position [490, 0]
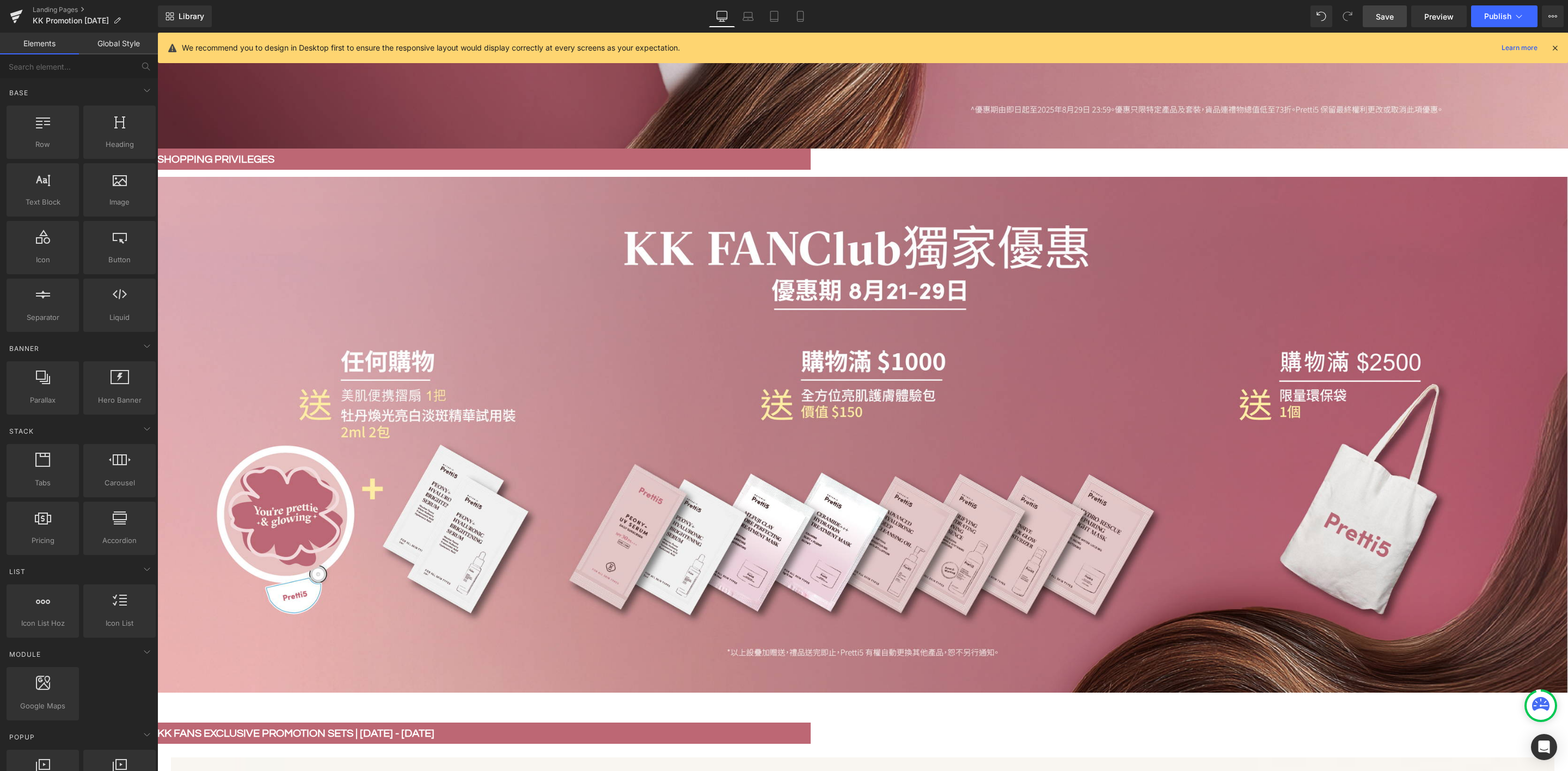
click at [1397, 7] on link "Save" at bounding box center [1385, 16] width 44 height 22
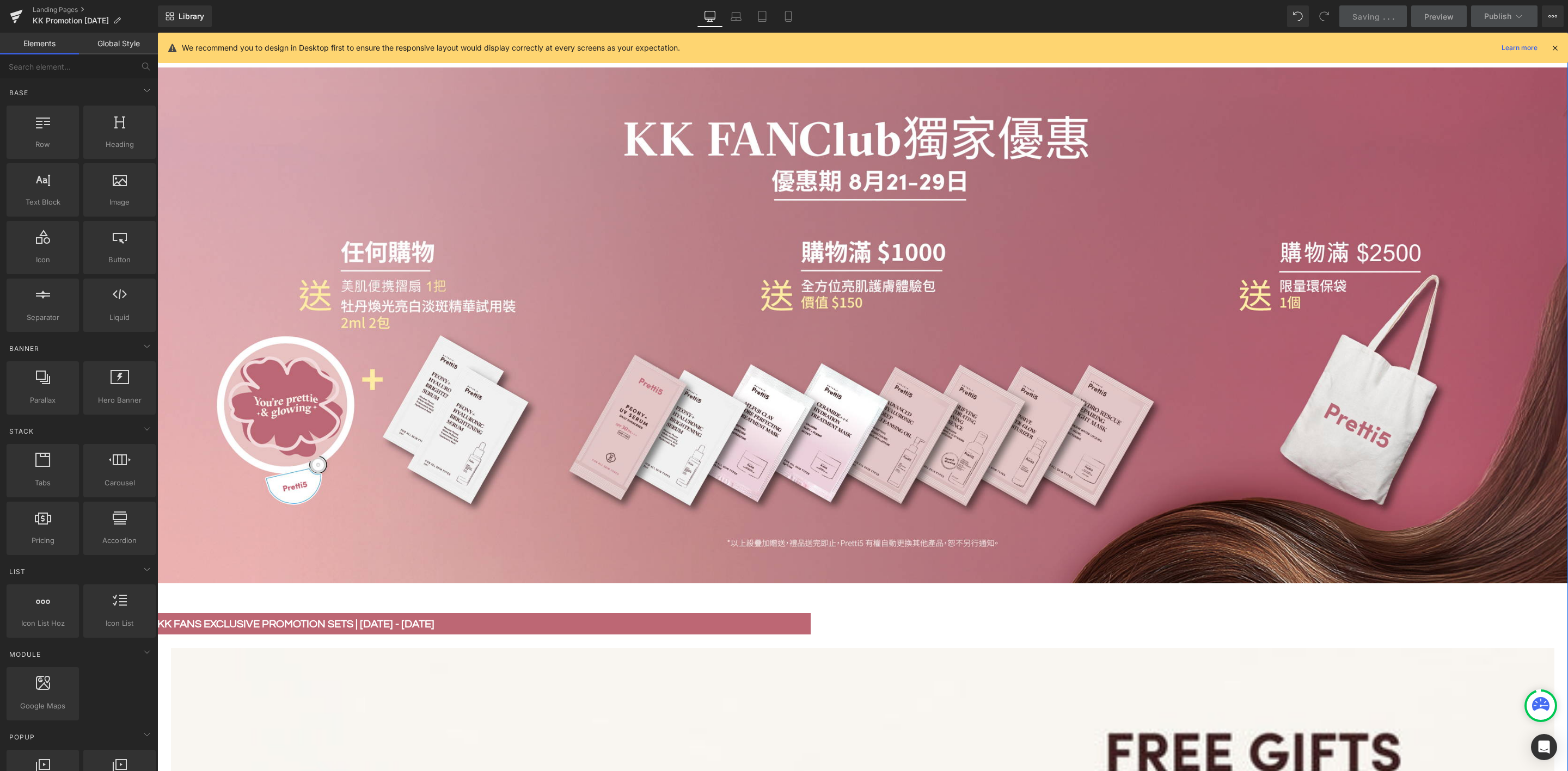
scroll to position [898, 0]
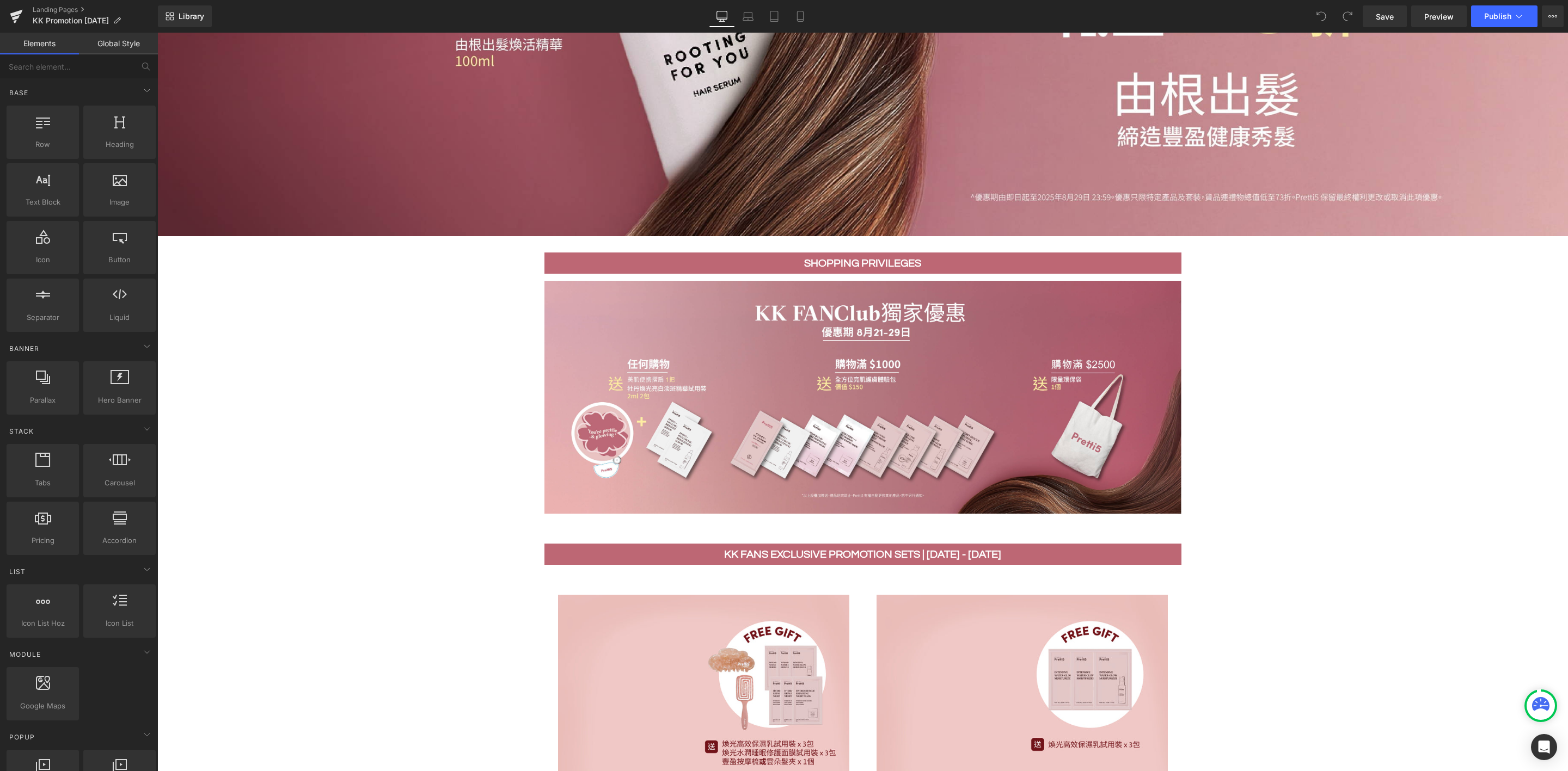
scroll to position [345, 0]
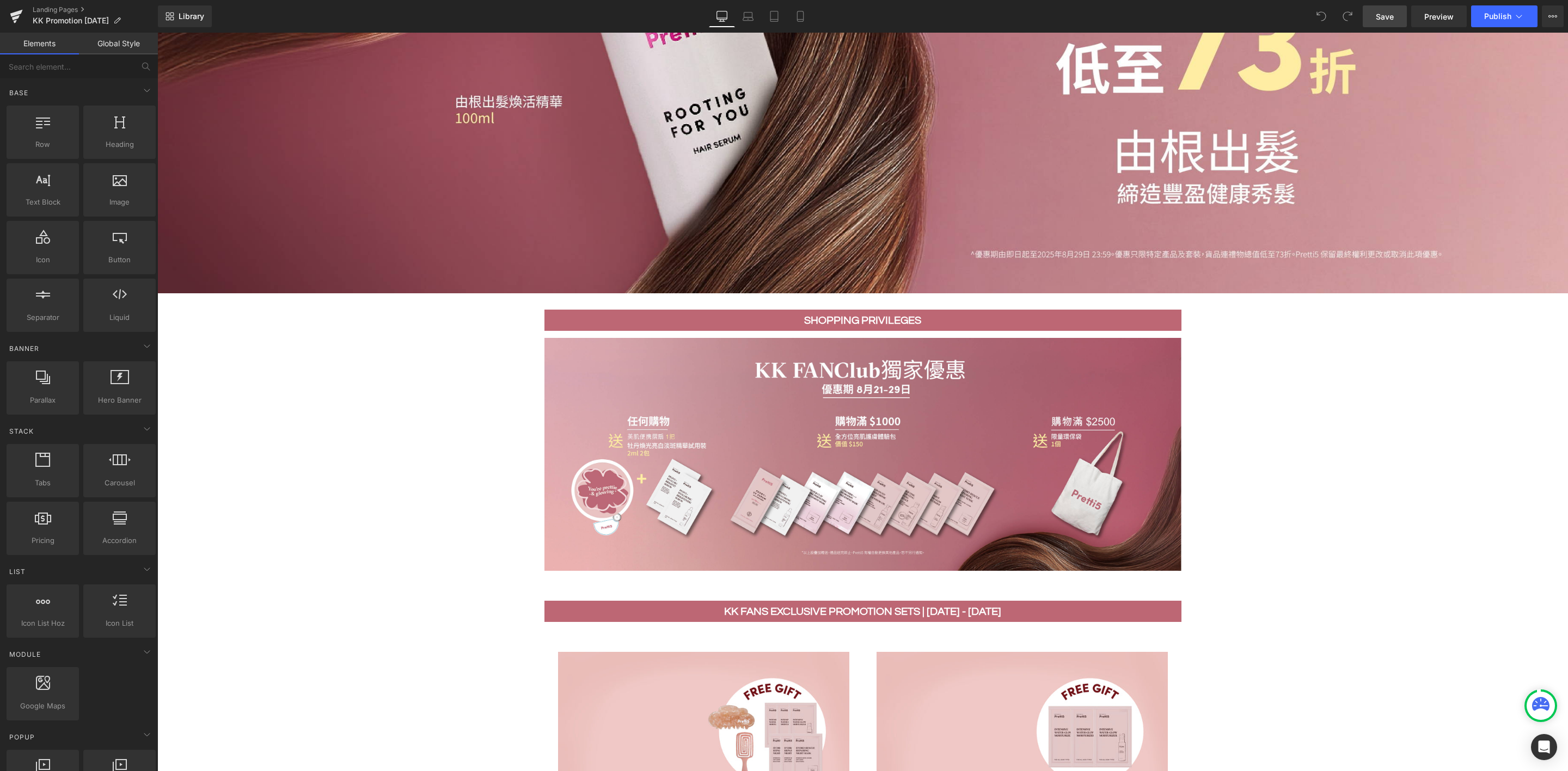
click at [1387, 13] on span "Save" at bounding box center [1385, 16] width 18 height 12
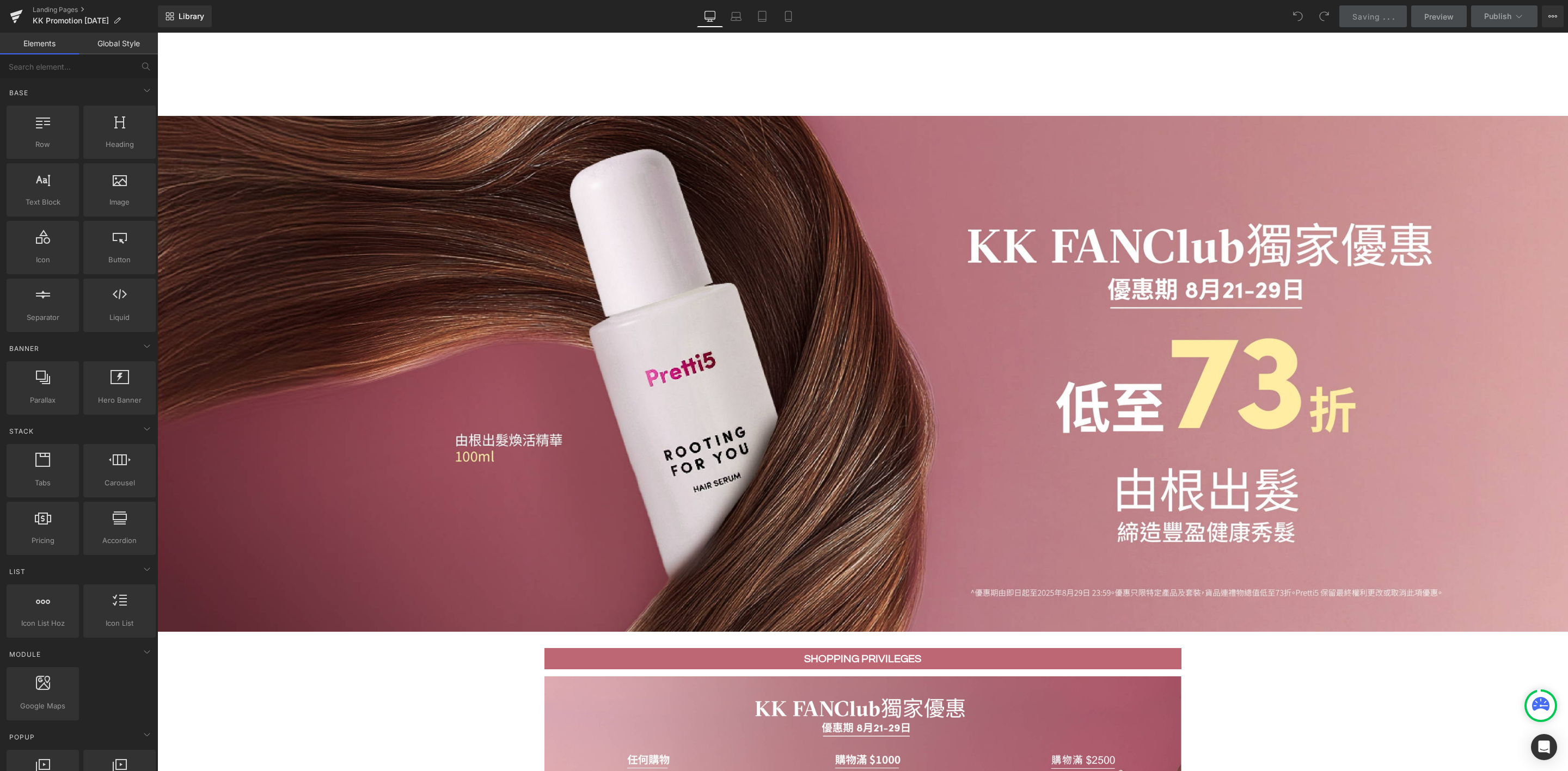
scroll to position [0, 0]
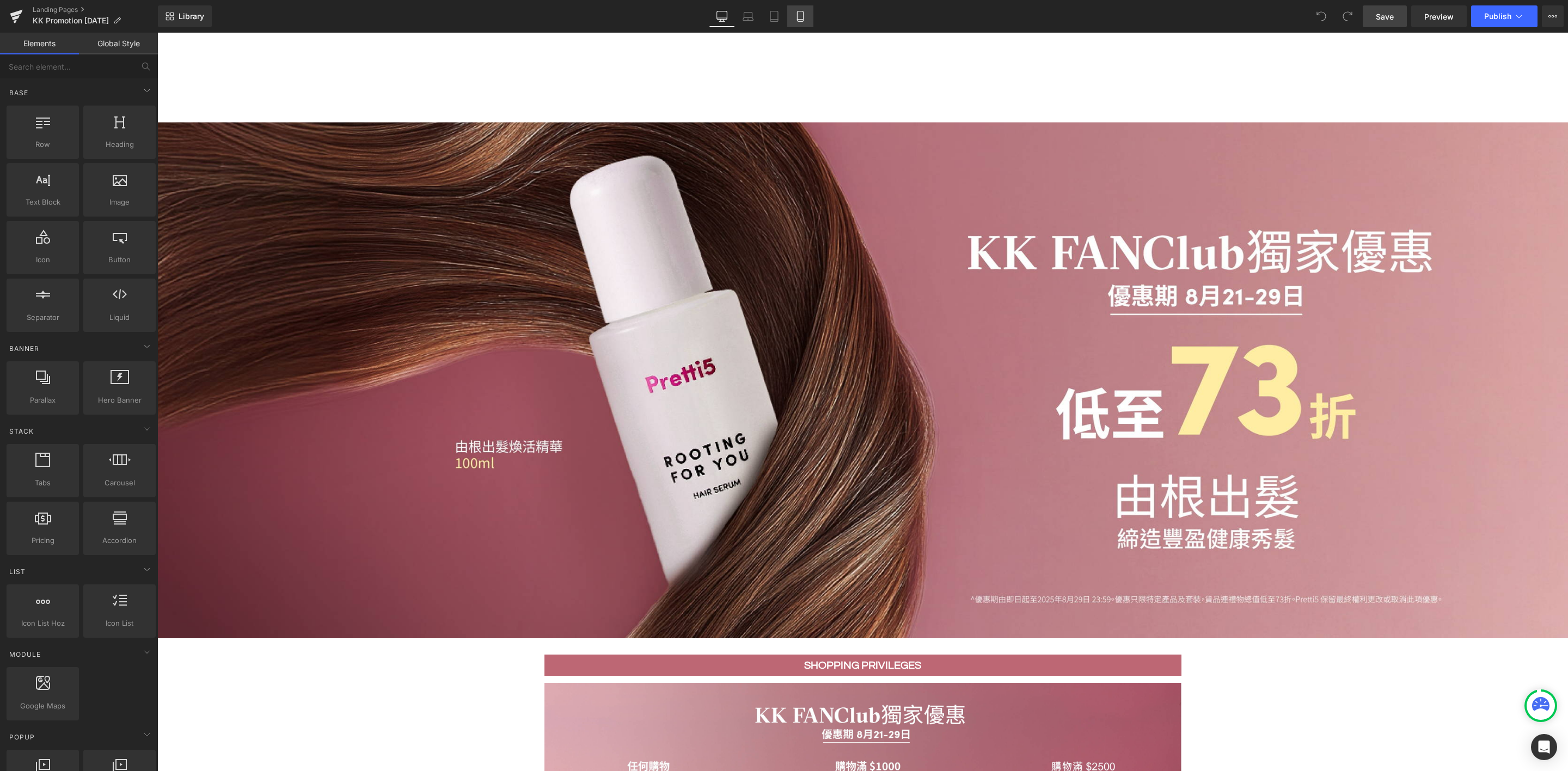
click at [799, 20] on icon at bounding box center [800, 16] width 11 height 11
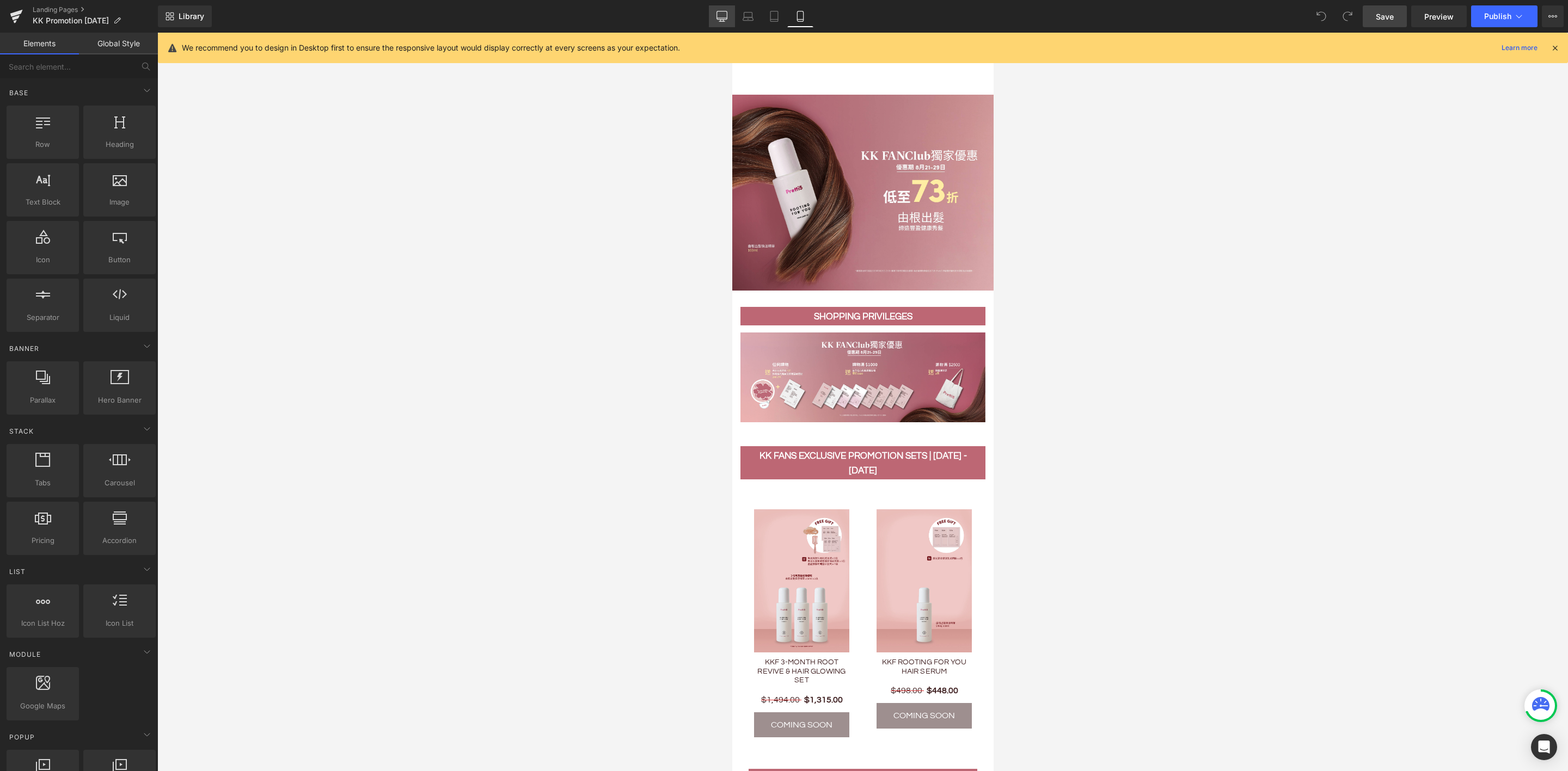
click at [727, 19] on icon at bounding box center [722, 15] width 10 height 8
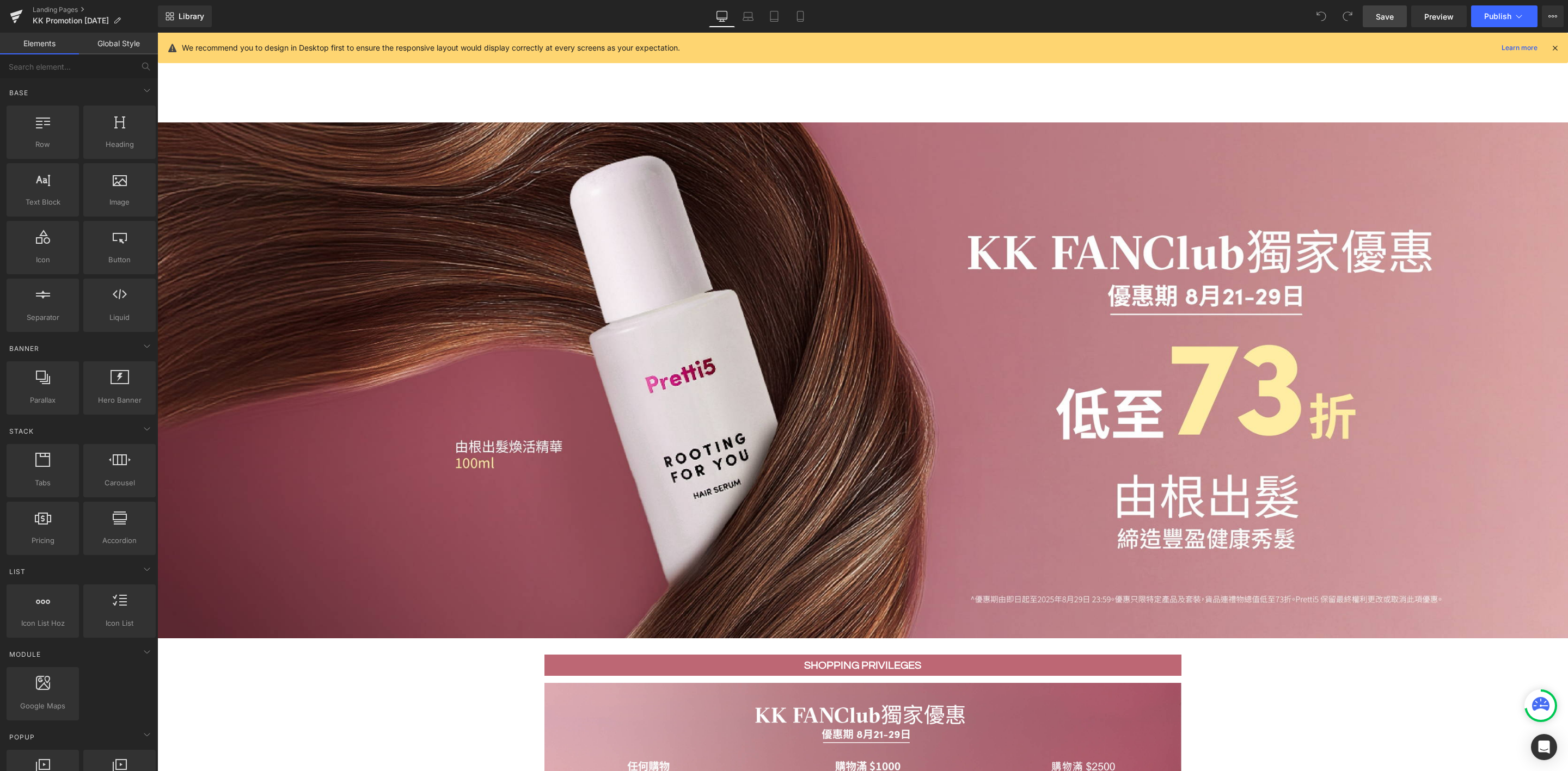
scroll to position [90, 0]
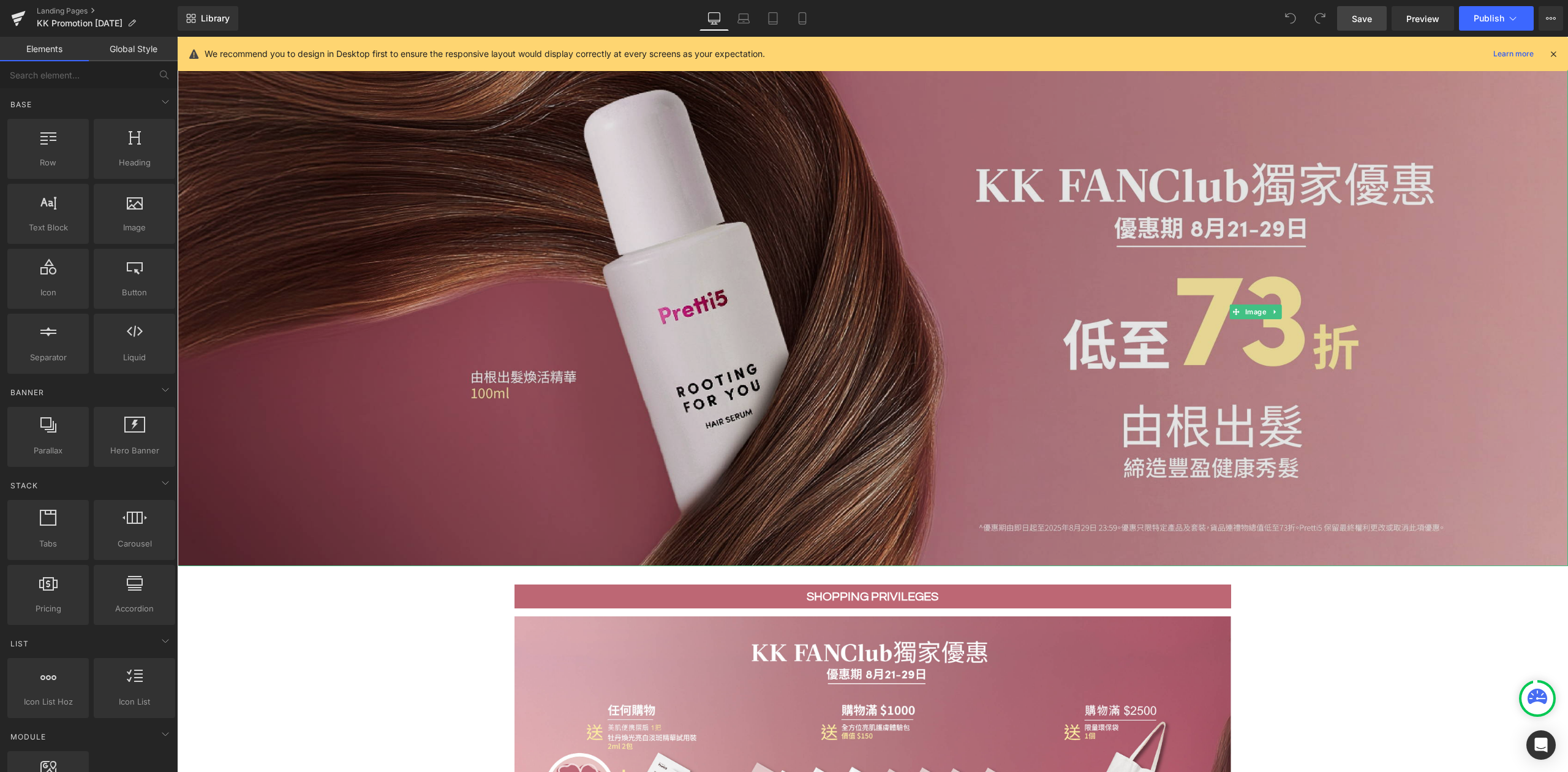
scroll to position [82, 0]
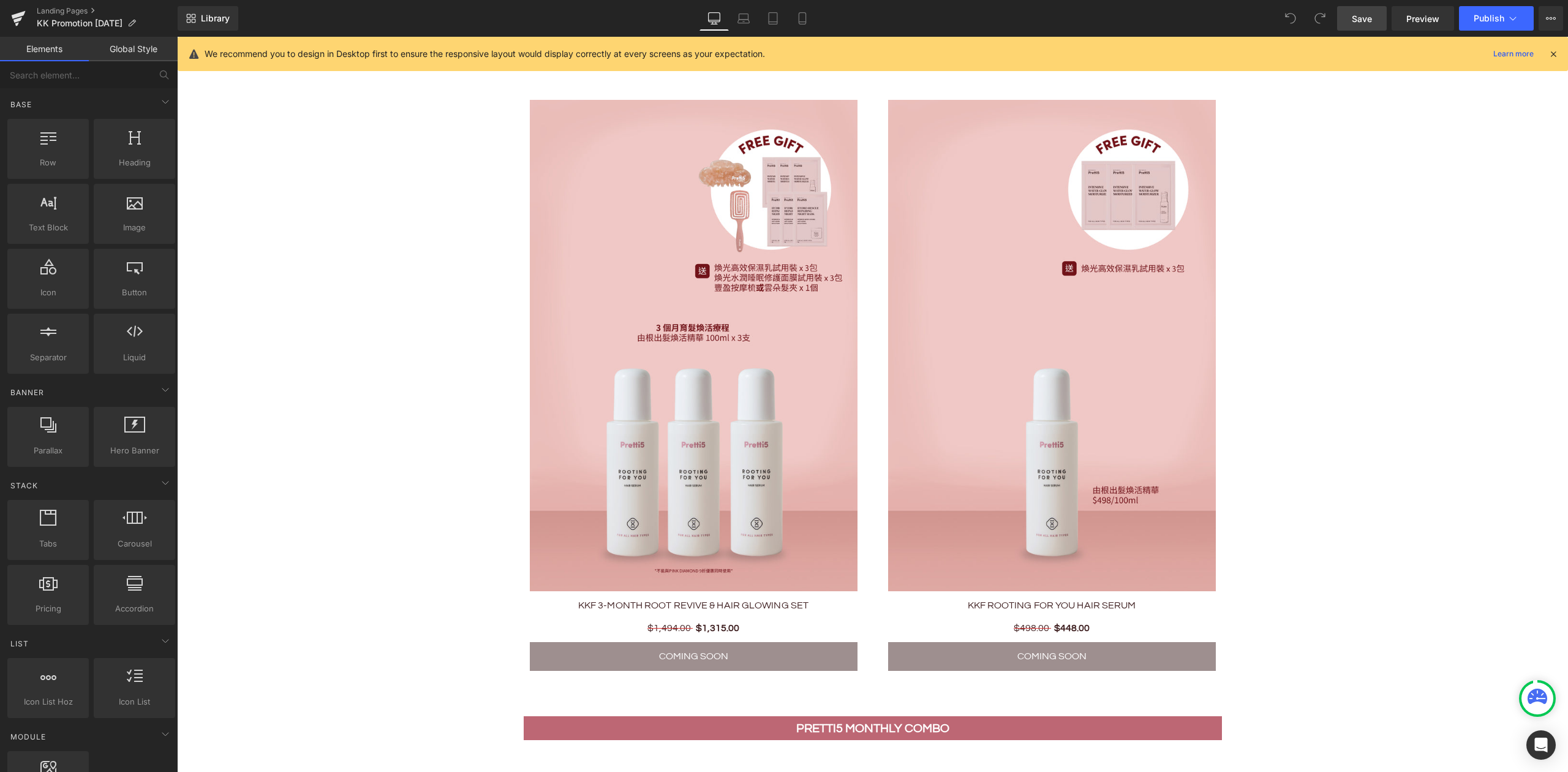
scroll to position [1062, 0]
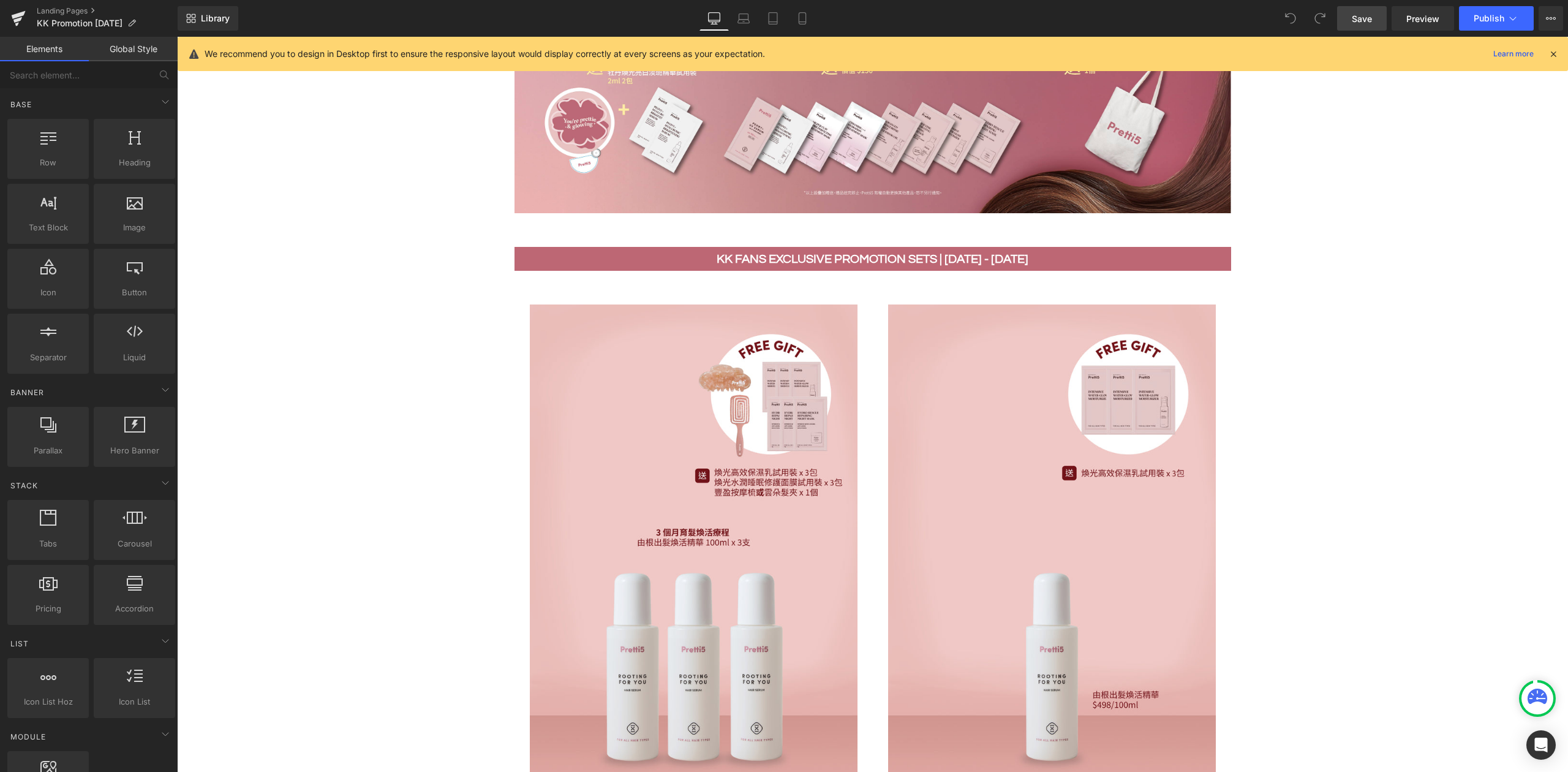
scroll to position [842, 0]
